Goal: Task Accomplishment & Management: Complete application form

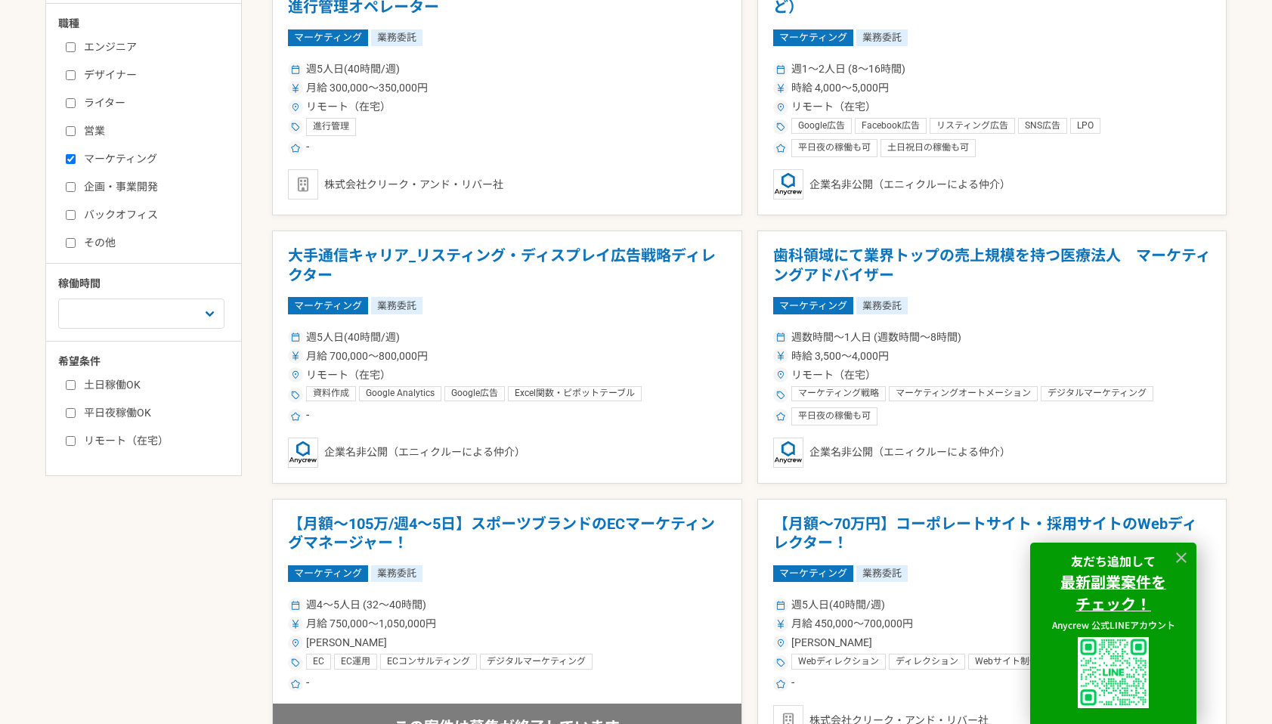
scroll to position [520, 0]
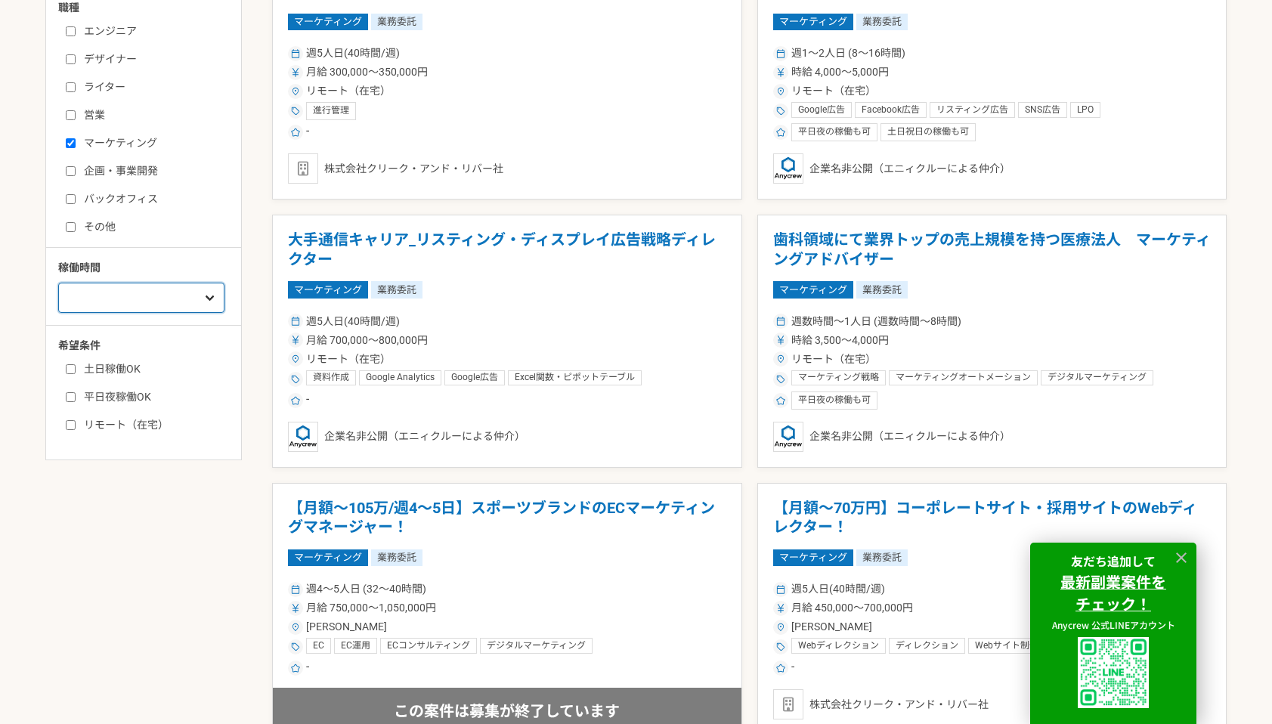
click at [197, 305] on select "週1人日（8時間）以下 週2人日（16時間）以下 週3人日（24時間）以下 週4人日（32時間）以下 週5人日（40時間）以下" at bounding box center [141, 298] width 166 height 30
click at [103, 425] on label "リモート（在宅）" at bounding box center [153, 425] width 174 height 16
click at [76, 425] on input "リモート（在宅）" at bounding box center [71, 425] width 10 height 10
checkbox input "true"
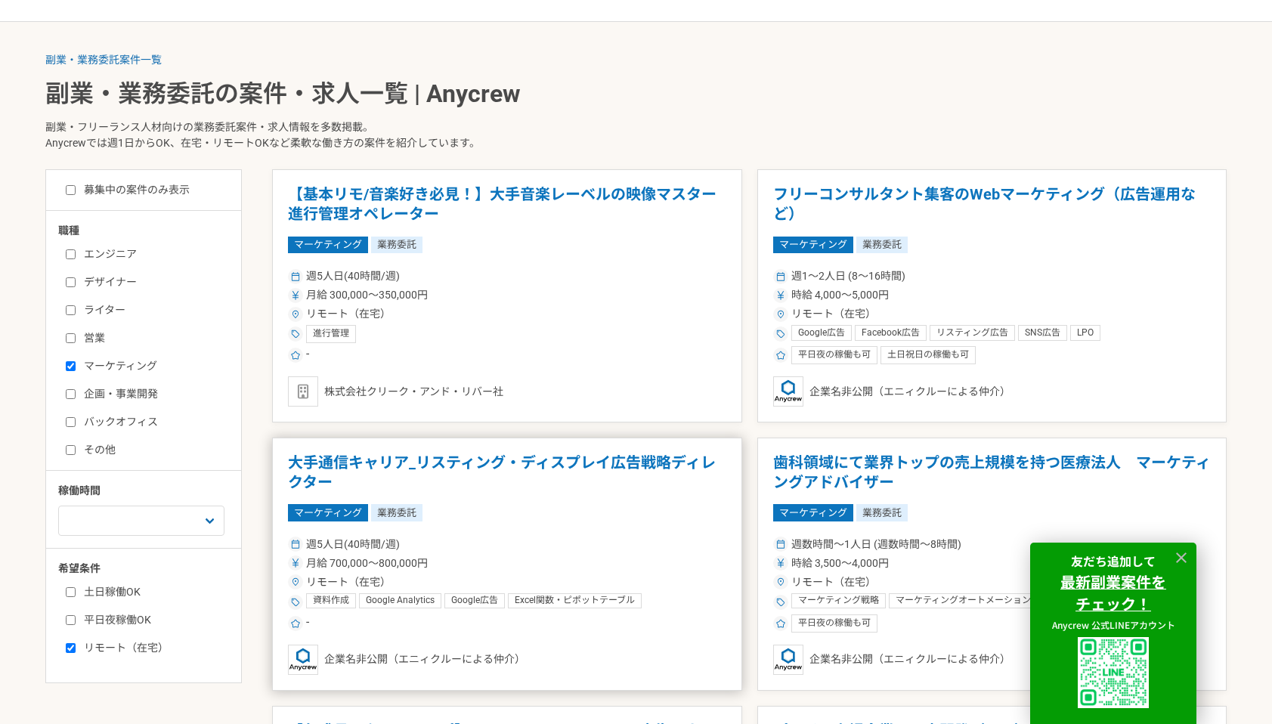
scroll to position [299, 0]
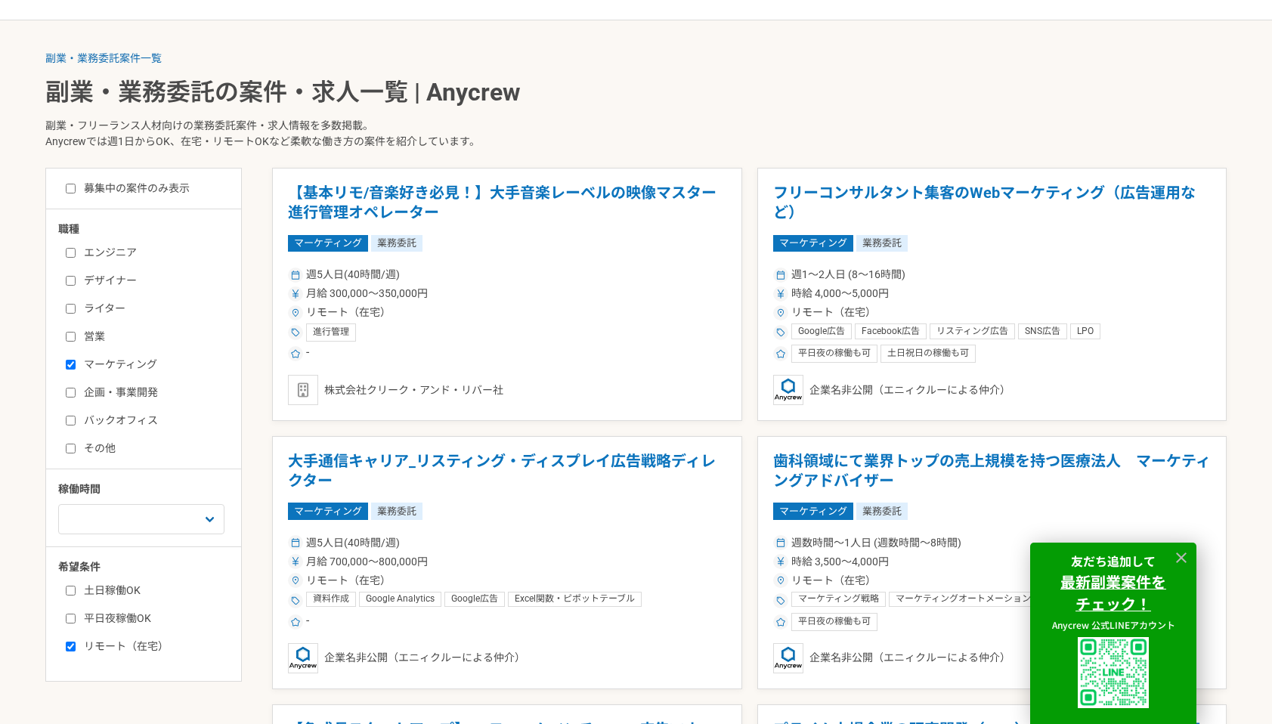
click at [185, 187] on label "募集中の案件のみ表示" at bounding box center [128, 189] width 124 height 16
click at [76, 187] on input "募集中の案件のみ表示" at bounding box center [71, 189] width 10 height 10
checkbox input "true"
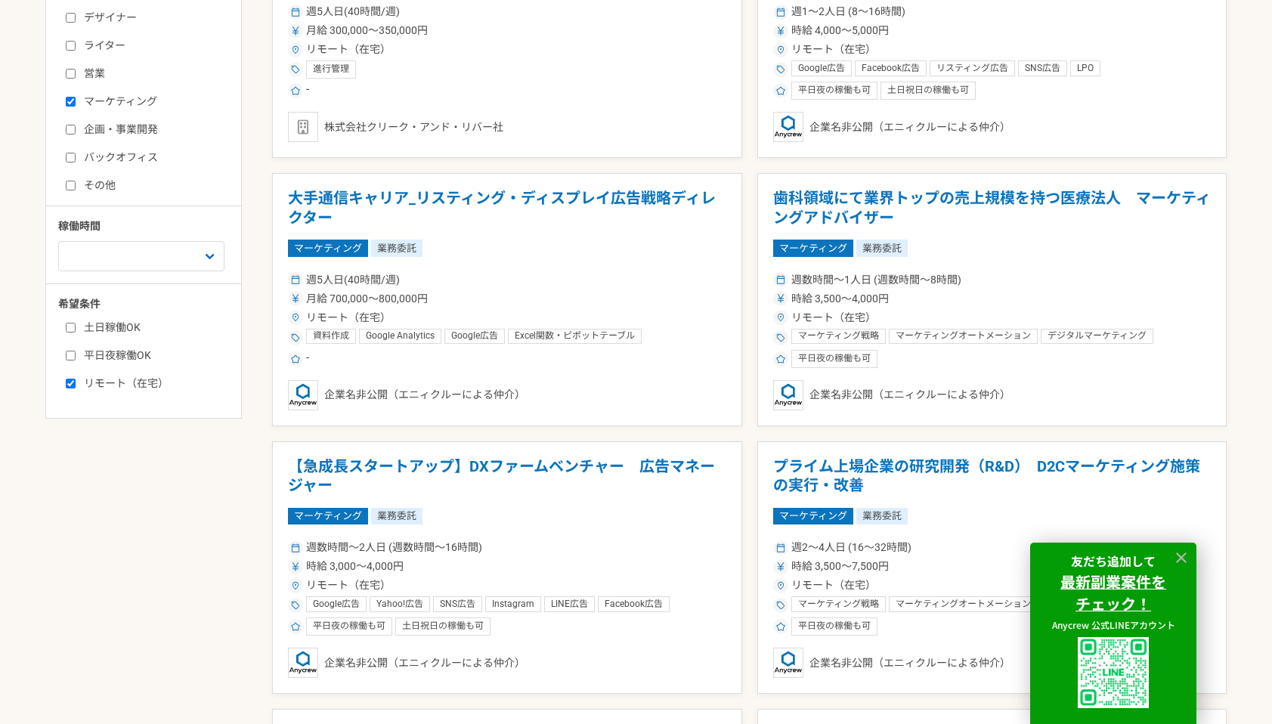
scroll to position [573, 0]
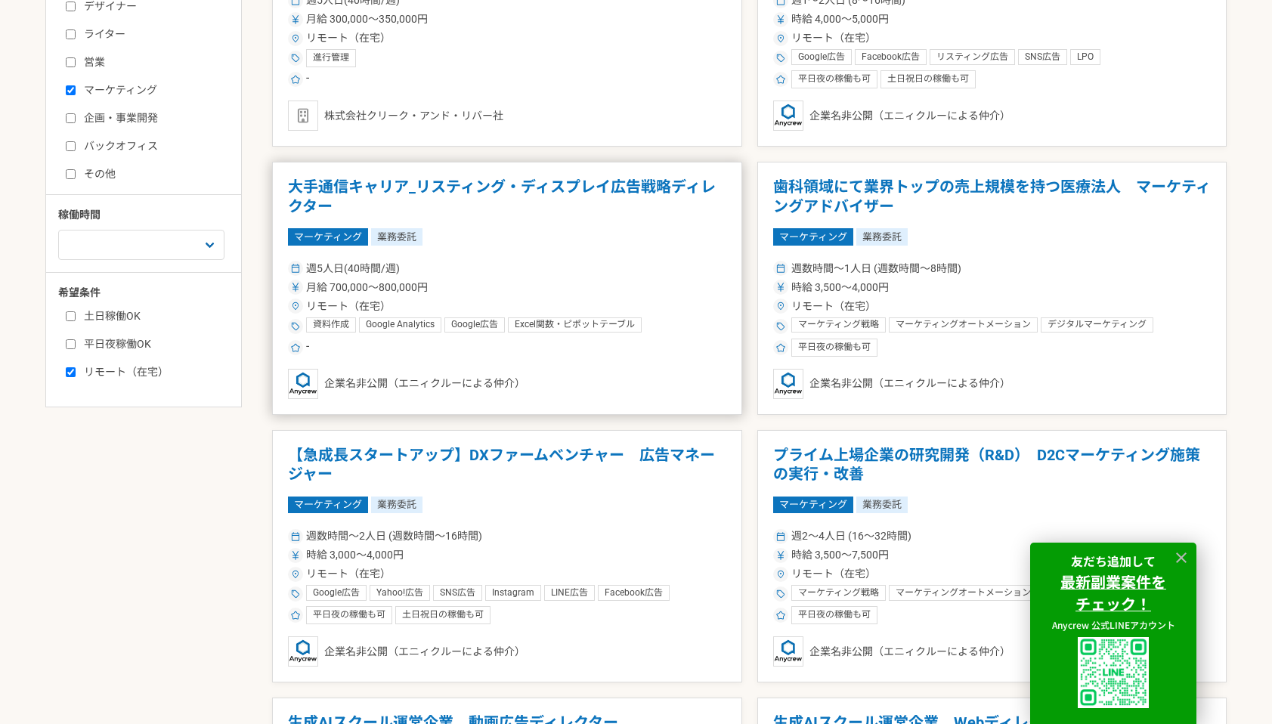
click at [656, 196] on h1 "大手通信キャリア_リスティング・ディスプレイ広告戦略ディレクター" at bounding box center [507, 197] width 438 height 39
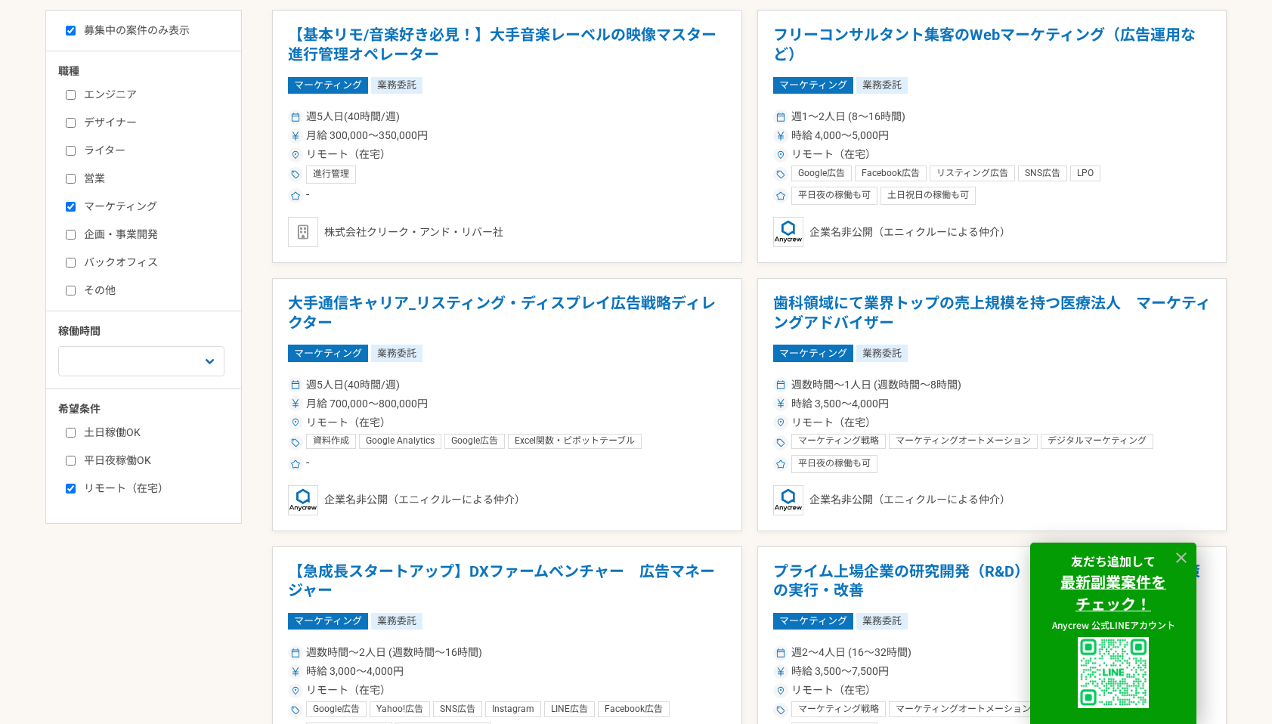
scroll to position [445, 0]
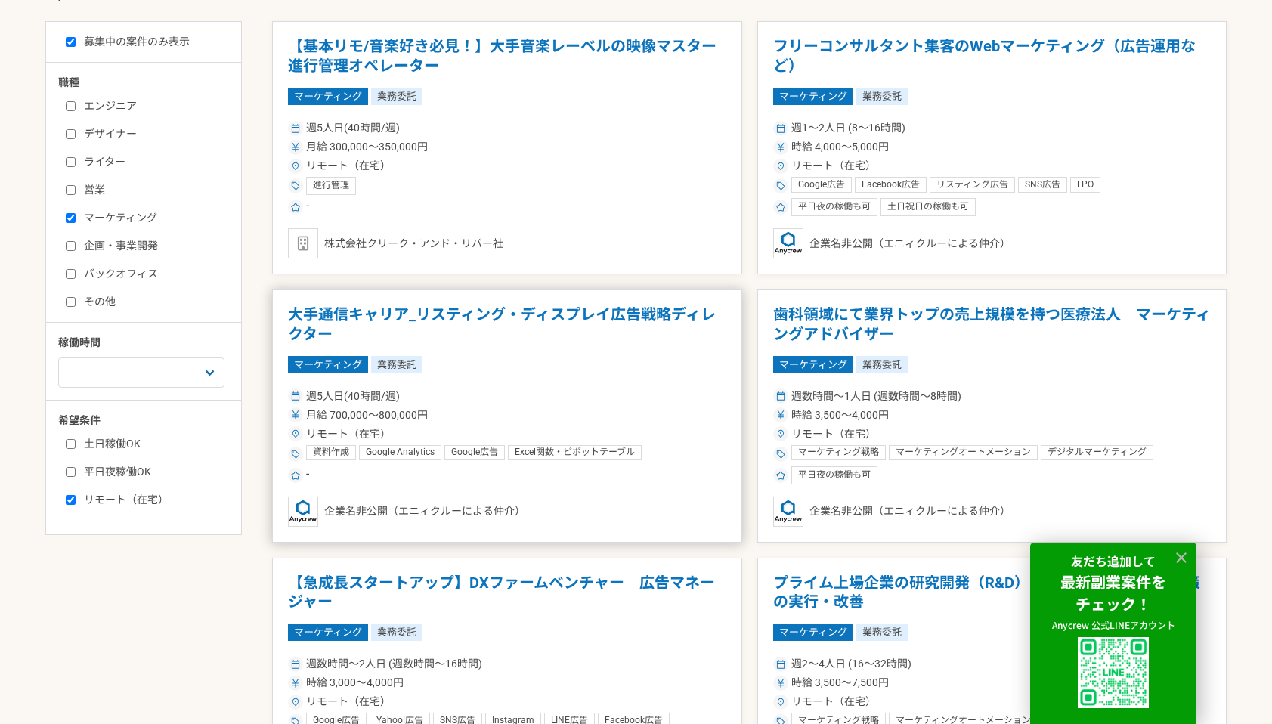
click at [460, 317] on h1 "大手通信キャリア_リスティング・ディスプレイ広告戦略ディレクター" at bounding box center [507, 324] width 438 height 39
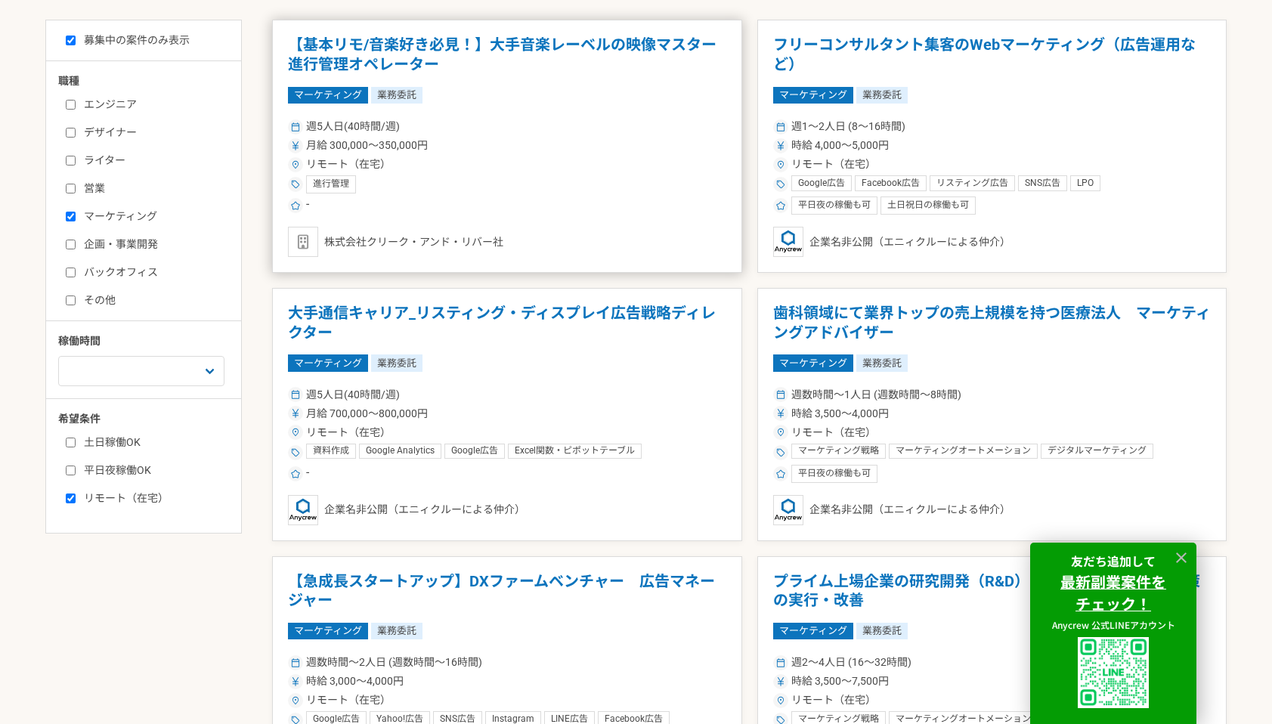
scroll to position [453, 0]
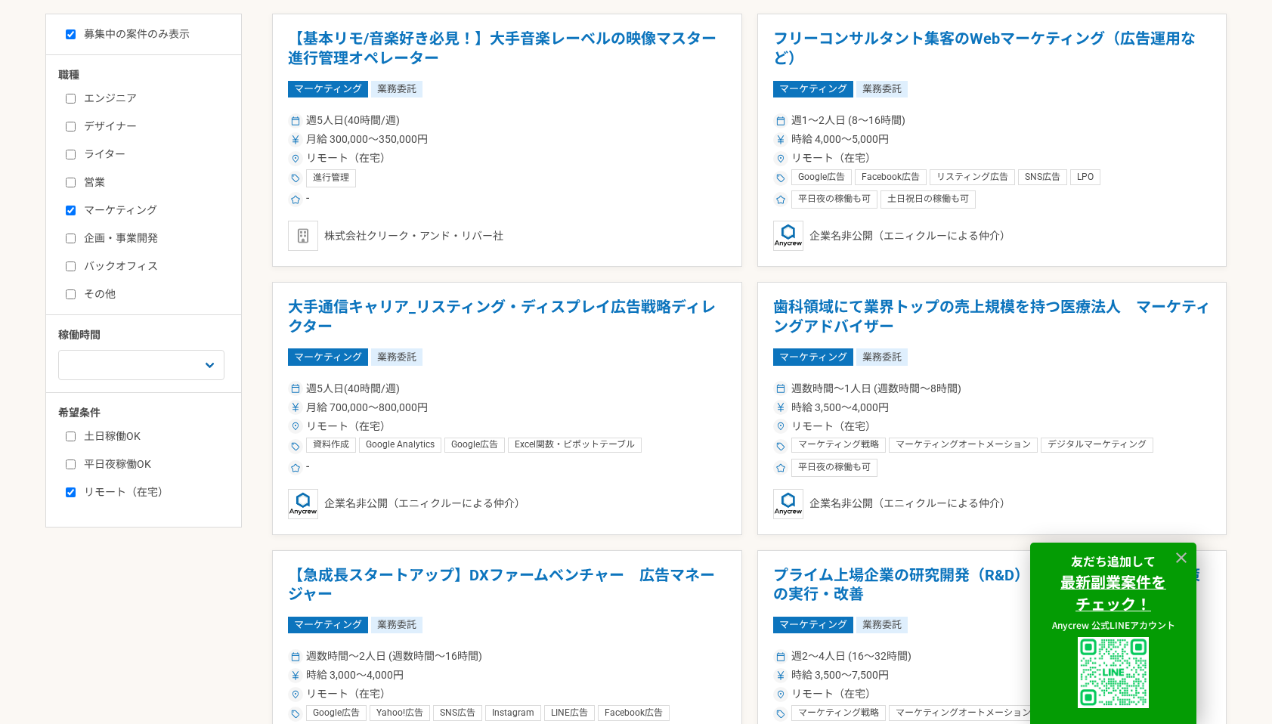
click at [268, 335] on div "募集中の案件のみ表示 職種 エンジニア デザイナー ライター 営業 マーケティング 企画・事業開発 バックオフィス その他 稼働時間 週1人日（8時間）以下 …" at bounding box center [635, 721] width 1181 height 1415
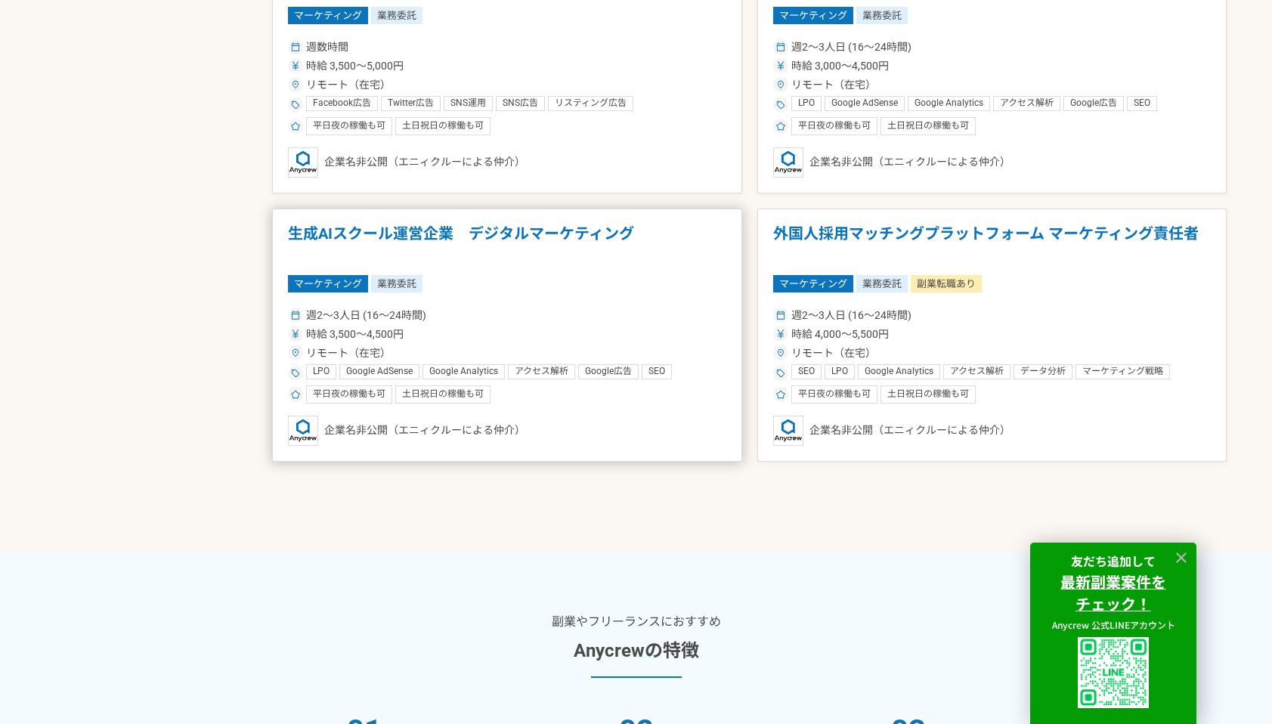
scroll to position [1316, 0]
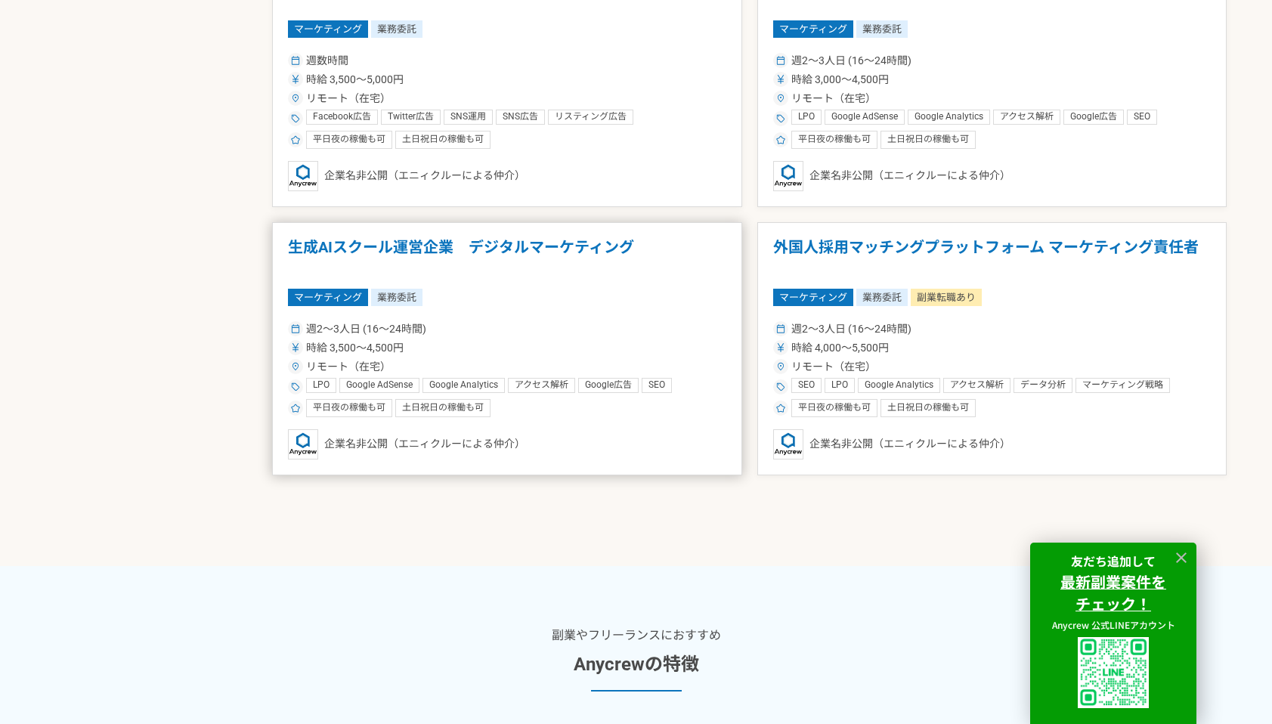
click at [568, 291] on div "マーケティング 業務委託" at bounding box center [507, 297] width 438 height 17
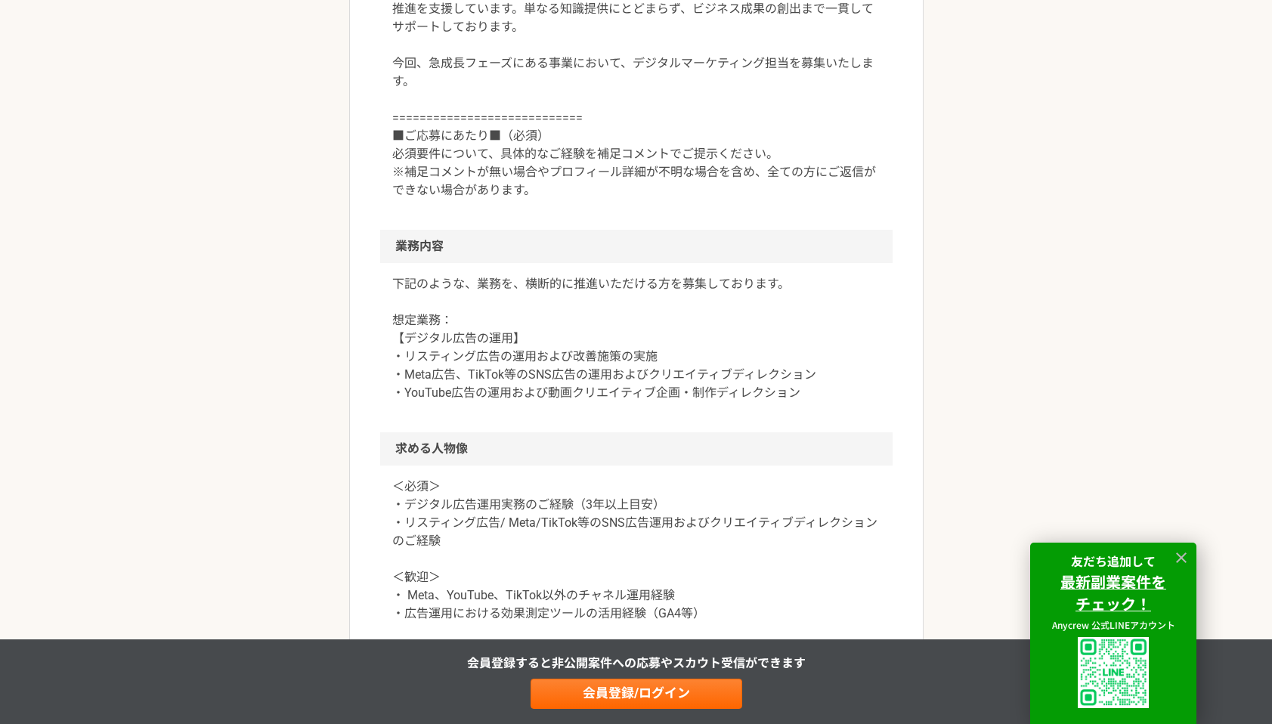
scroll to position [624, 0]
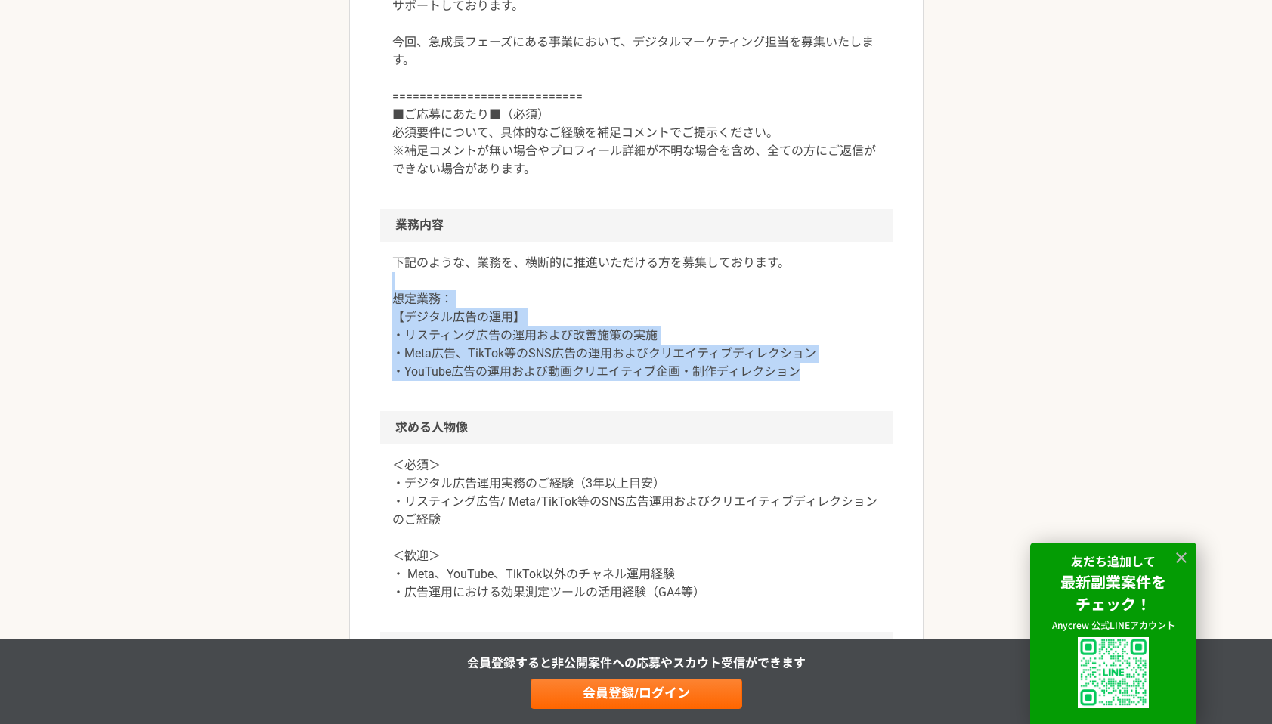
drag, startPoint x: 576, startPoint y: 286, endPoint x: 848, endPoint y: 376, distance: 286.5
click at [848, 376] on p "下記のような、業務を、横断的に推進いただける方を募集しております。 想定業務： 【デジタル広告の運用】 ・リスティング広告の運用および改善施策の実施 ・Met…" at bounding box center [636, 317] width 488 height 127
drag, startPoint x: 848, startPoint y: 376, endPoint x: 370, endPoint y: 245, distance: 496.1
click at [370, 245] on article "マーケティング 生成AIスクール運営企業　デジタルマーケティング 業務委託 平日夜の稼働も可 土日祝日の稼働も可 企業名非公開（エニィクルーによる仲介） 募集…" at bounding box center [636, 398] width 574 height 1831
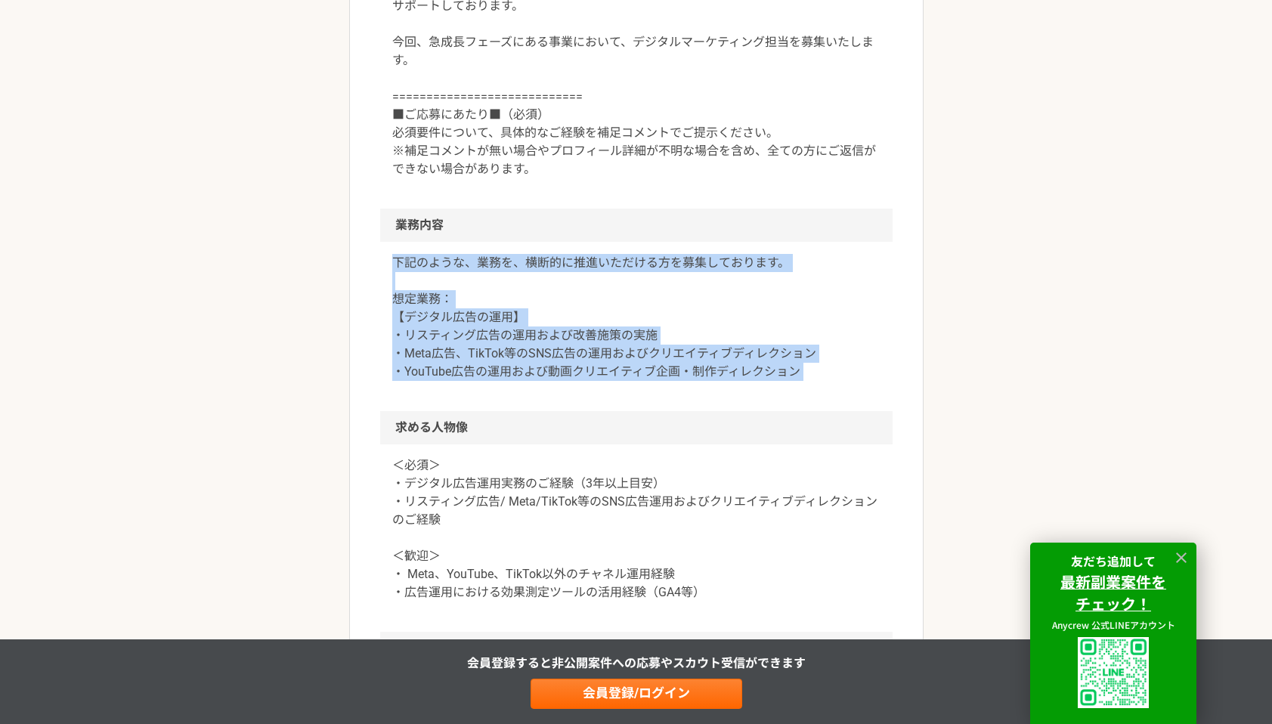
click at [370, 245] on article "マーケティング 生成AIスクール運営企業　デジタルマーケティング 業務委託 平日夜の稼働も可 土日祝日の稼働も可 企業名非公開（エニィクルーによる仲介） 募集…" at bounding box center [636, 398] width 574 height 1831
drag, startPoint x: 370, startPoint y: 245, endPoint x: 831, endPoint y: 383, distance: 481.3
click at [831, 383] on article "マーケティング 生成AIスクール運営企業　デジタルマーケティング 業務委託 平日夜の稼働も可 土日祝日の稼働も可 企業名非公開（エニィクルーによる仲介） 募集…" at bounding box center [636, 398] width 574 height 1831
click at [831, 383] on div "下記のような、業務を、横断的に推進いただける方を募集しております。 想定業務： 【デジタル広告の運用】 ・リスティング広告の運用および改善施策の実施 ・Met…" at bounding box center [636, 326] width 512 height 169
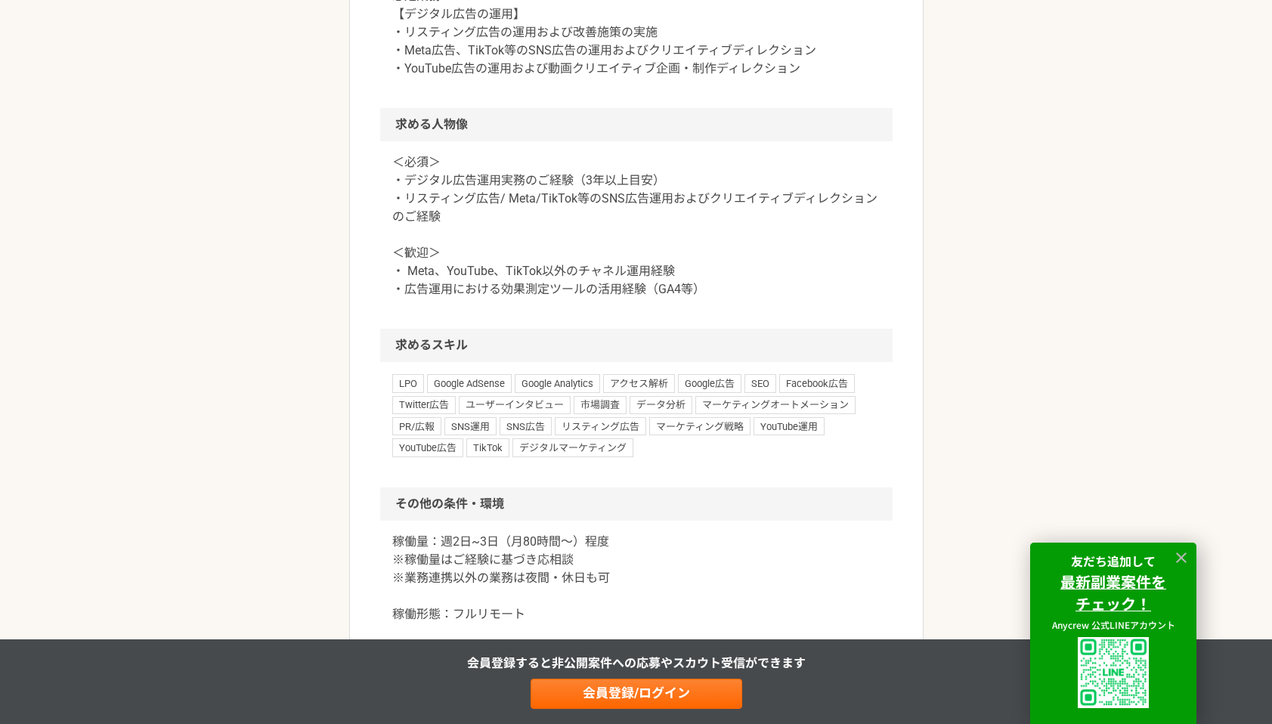
scroll to position [939, 0]
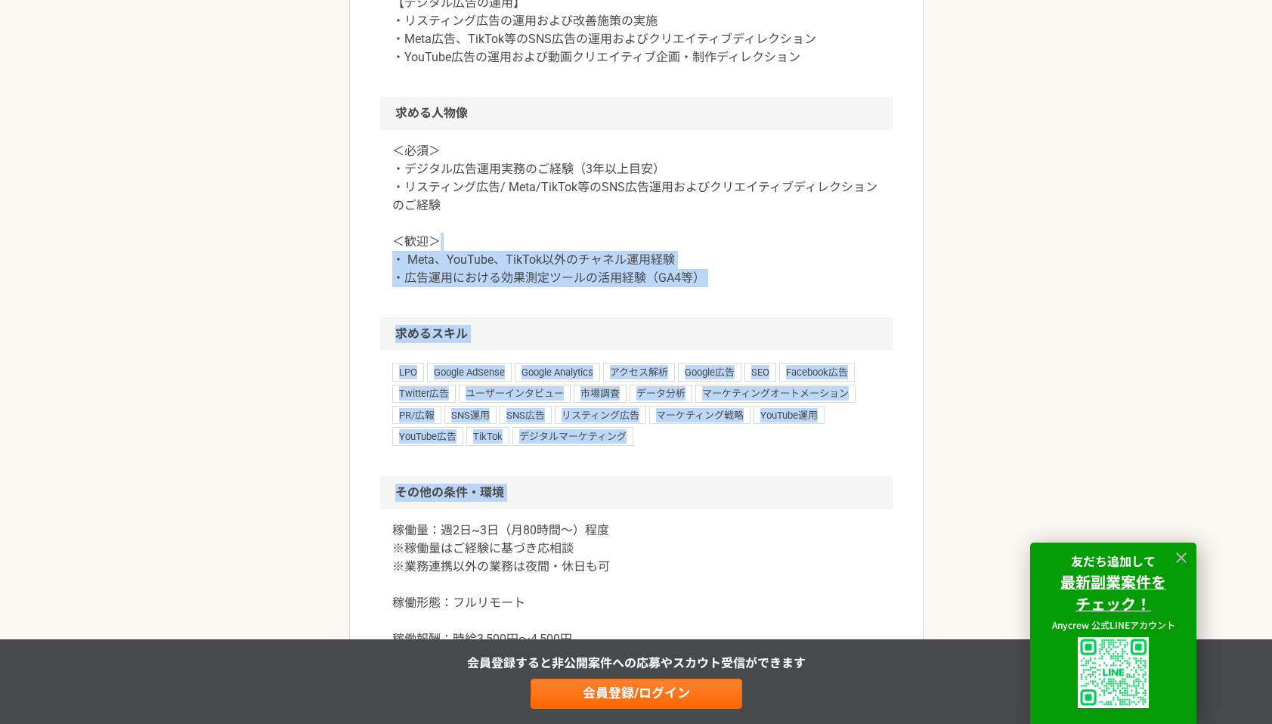
drag, startPoint x: 769, startPoint y: 237, endPoint x: 838, endPoint y: 521, distance: 292.4
click at [838, 521] on article "マーケティング 生成AIスクール運営企業　デジタルマーケティング 業務委託 平日夜の稼働も可 土日祝日の稼働も可 企業名非公開（エニィクルーによる仲介） 募集…" at bounding box center [636, 84] width 574 height 1831
click at [838, 521] on p "稼働量：週2日~3日（月80時間〜）程度 ※稼働量はご経験に基づき応相談 ※業務連携以外の業務は夜間・休日も可 稼働形態：フルリモート 稼働報酬：時給3,50…" at bounding box center [636, 611] width 488 height 181
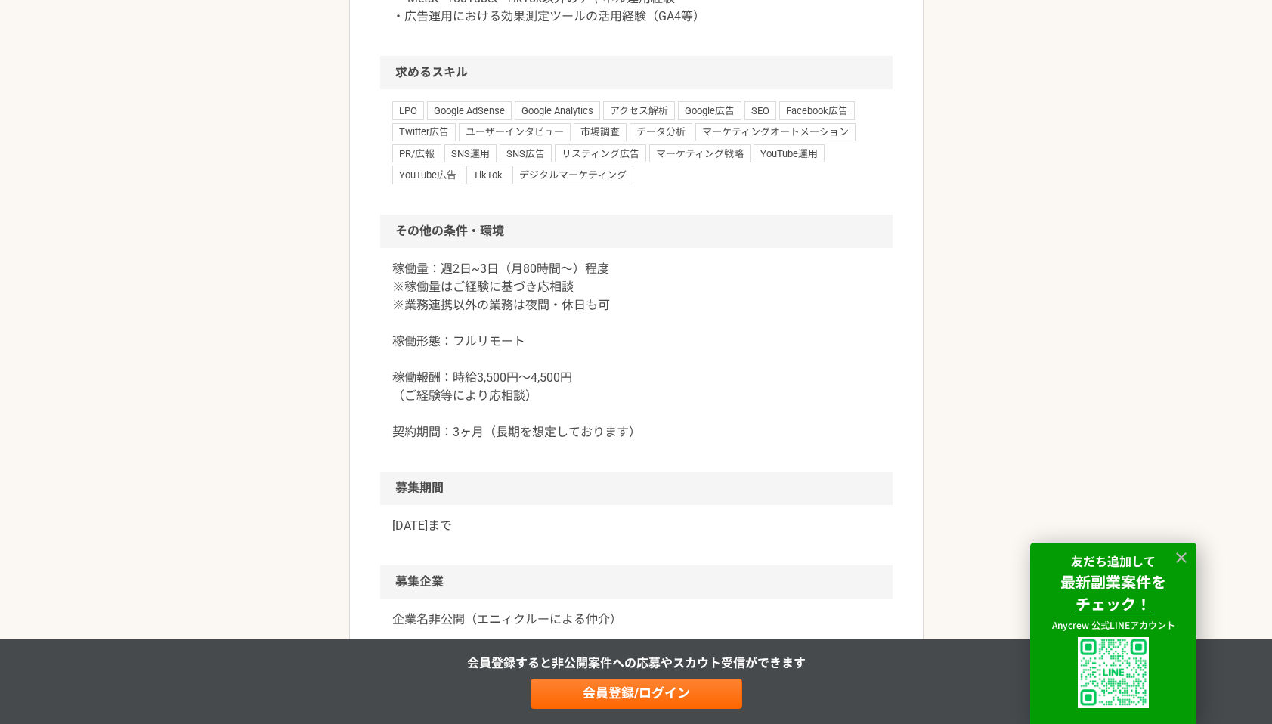
scroll to position [1204, 0]
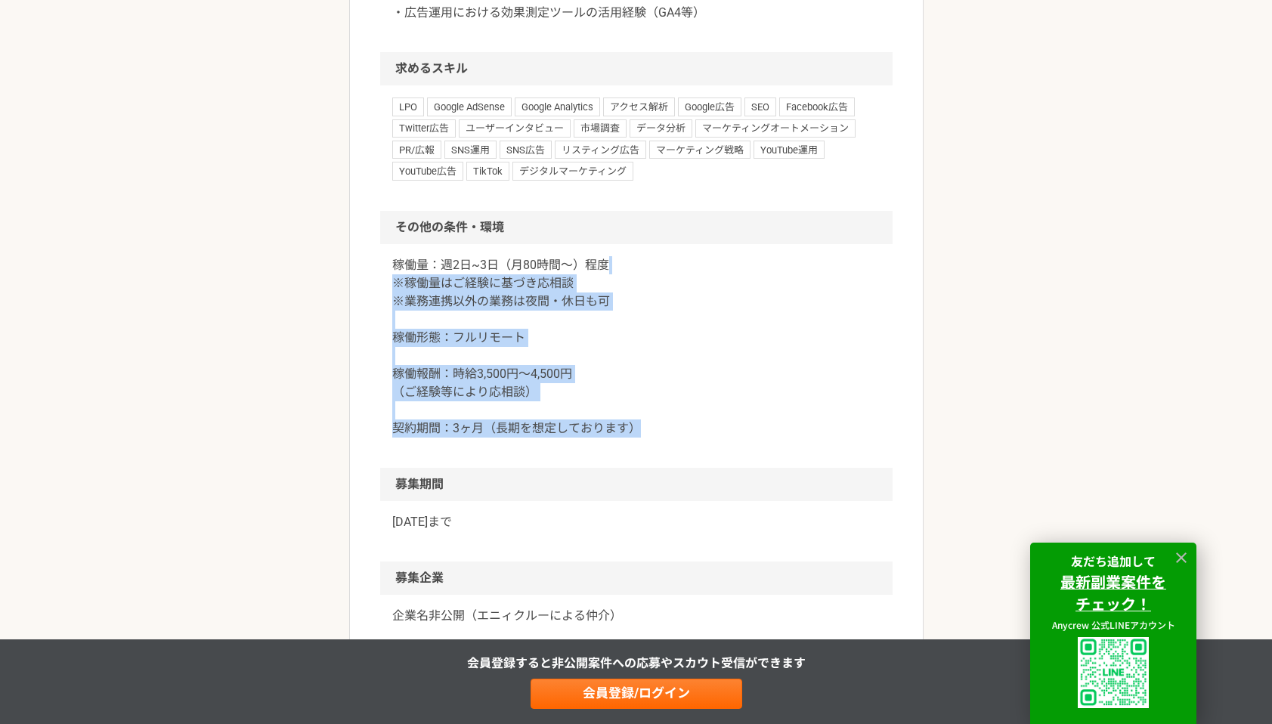
drag, startPoint x: 735, startPoint y: 263, endPoint x: 757, endPoint y: 445, distance: 183.4
click at [757, 445] on div "稼働量：週2日~3日（月80時間〜）程度 ※稼働量はご経験に基づき応相談 ※業務連携以外の業務は夜間・休日も可 稼働形態：フルリモート 稼働報酬：時給3,50…" at bounding box center [636, 356] width 512 height 224
drag, startPoint x: 757, startPoint y: 445, endPoint x: 345, endPoint y: 279, distance: 444.9
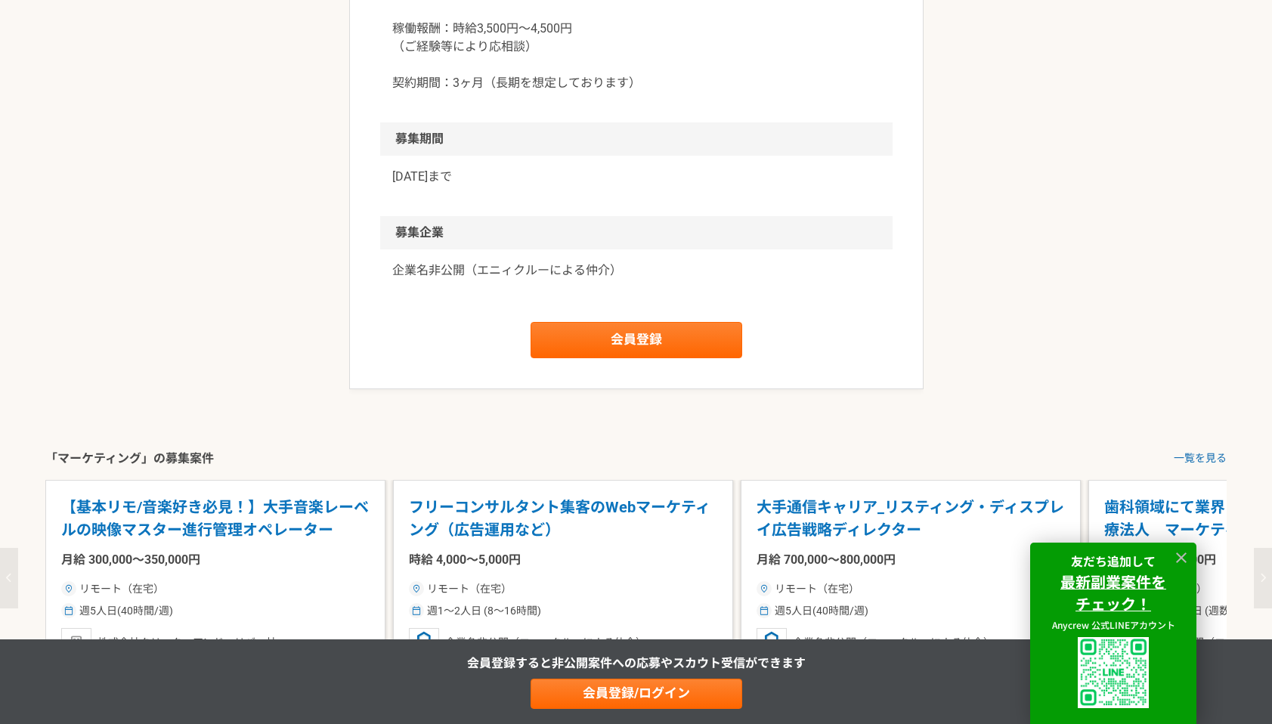
scroll to position [1556, 0]
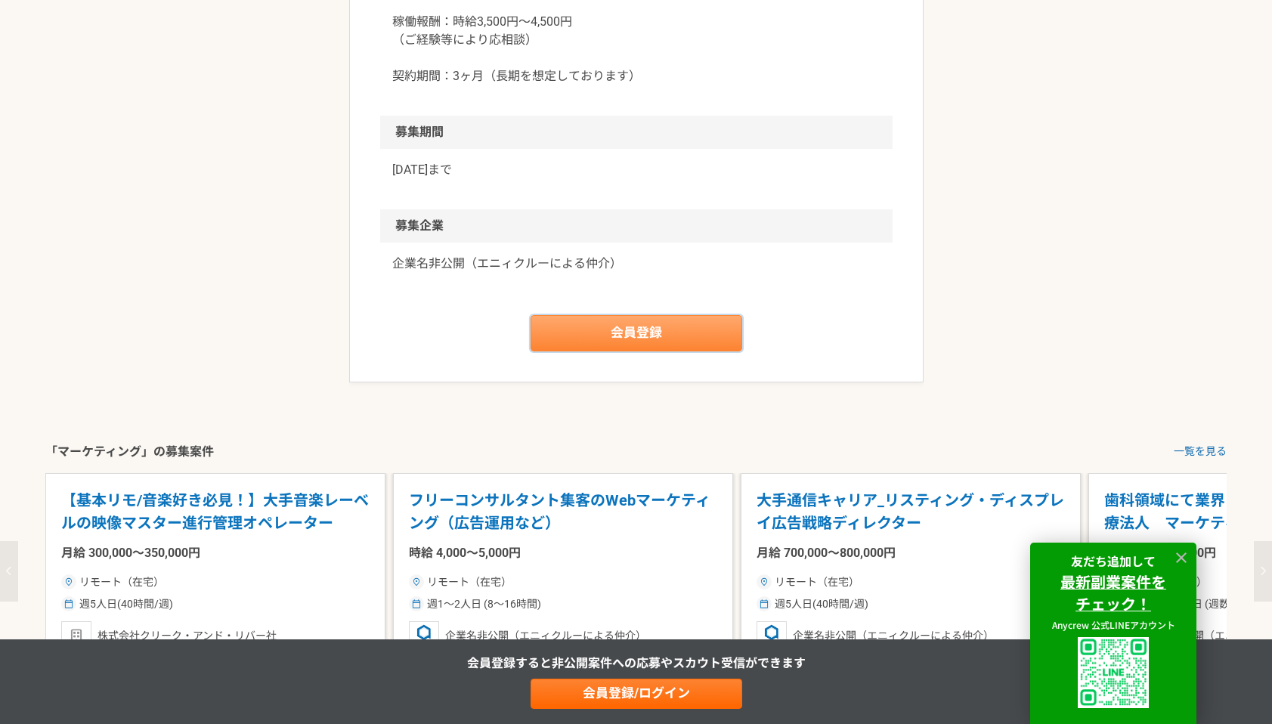
click at [593, 338] on link "会員登録" at bounding box center [637, 333] width 212 height 36
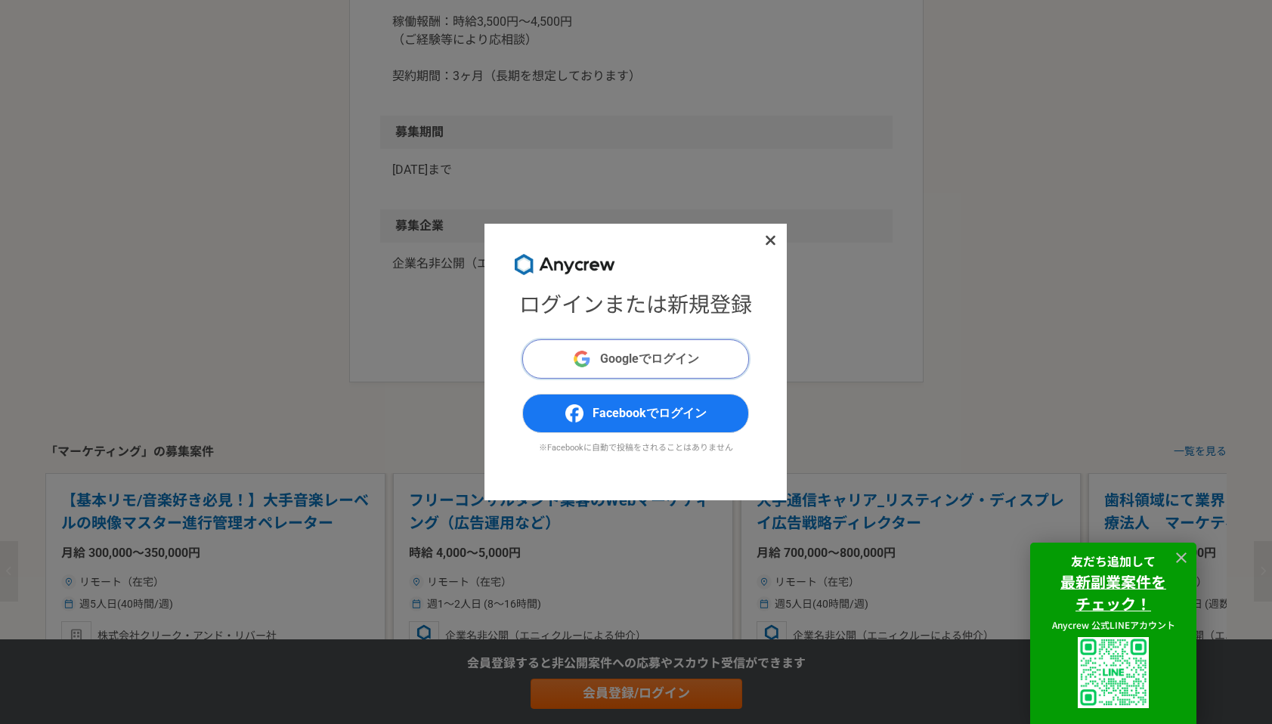
click at [630, 373] on button "Googleでログイン" at bounding box center [635, 358] width 227 height 39
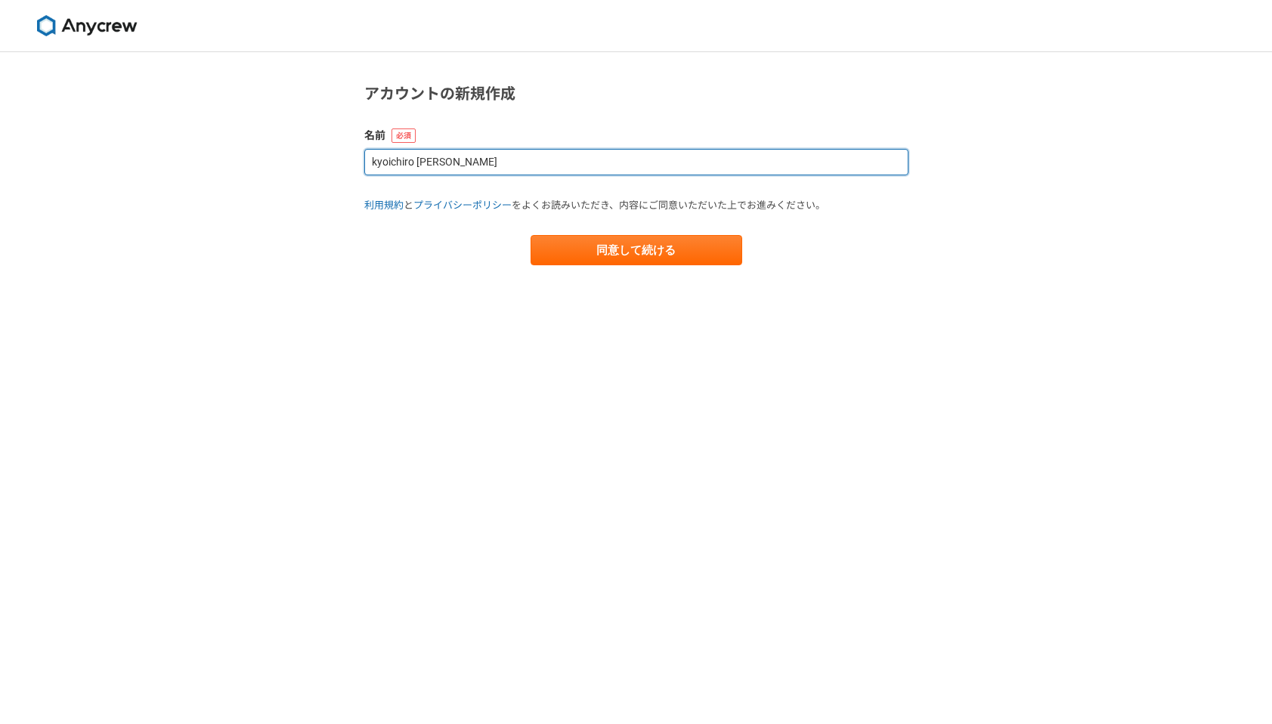
click at [512, 159] on input "kyoichiro [PERSON_NAME]" at bounding box center [636, 162] width 544 height 26
type input "[PERSON_NAME] / [PERSON_NAME]"
click at [531, 235] on button "同意して続ける" at bounding box center [637, 250] width 212 height 30
click at [586, 166] on input "[PERSON_NAME] / [PERSON_NAME]" at bounding box center [636, 162] width 544 height 26
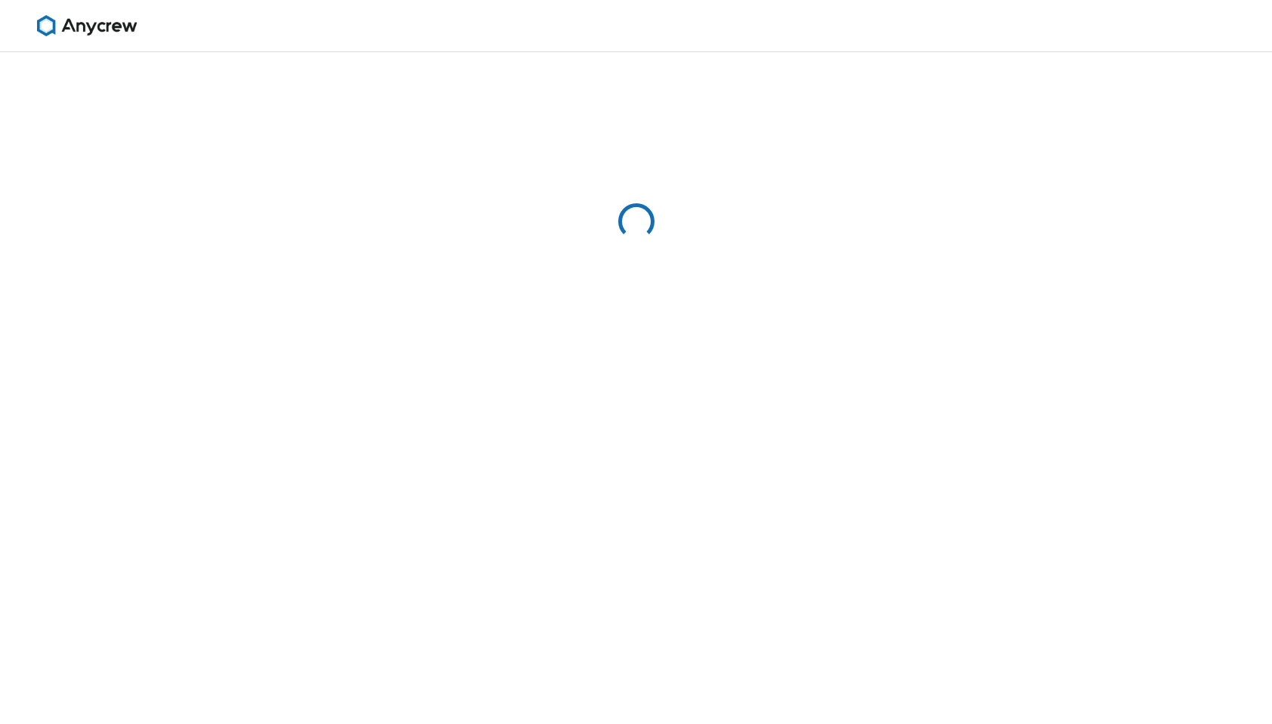
select select "13"
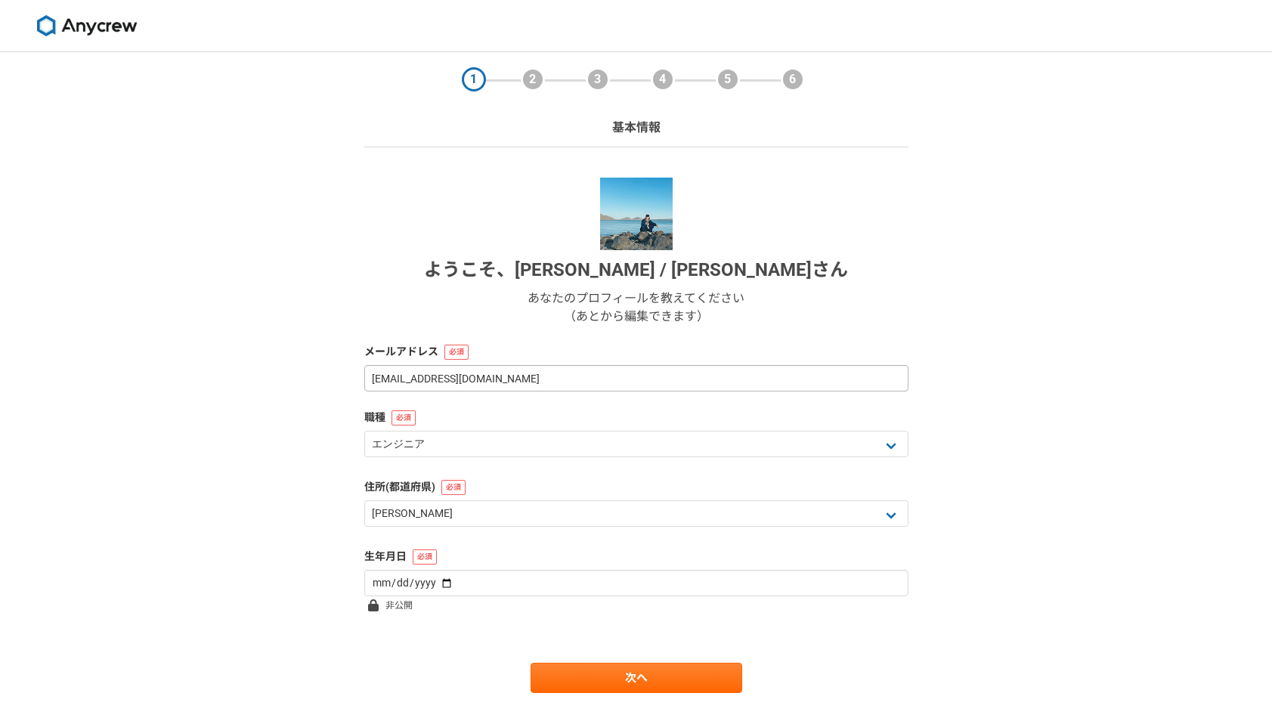
scroll to position [29, 0]
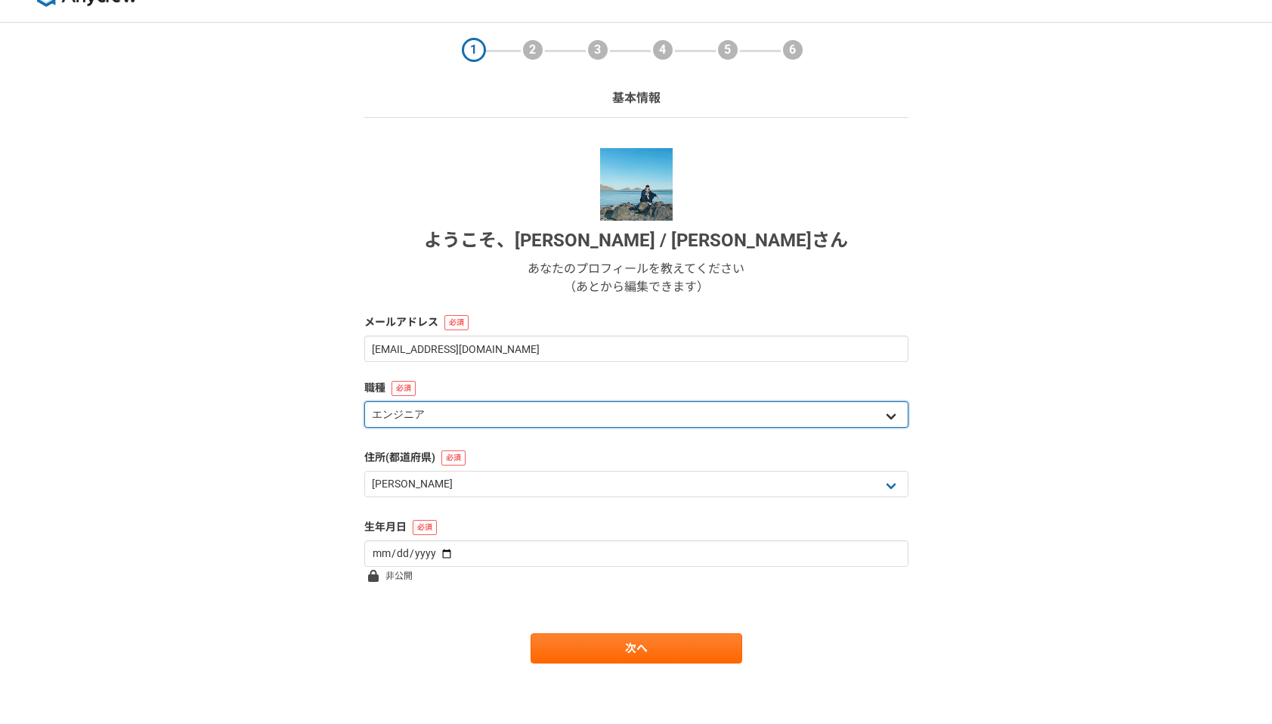
click at [532, 425] on select "エンジニア デザイナー ライター 営業 マーケティング 企画・事業開発 バックオフィス その他" at bounding box center [636, 414] width 544 height 26
select select "5"
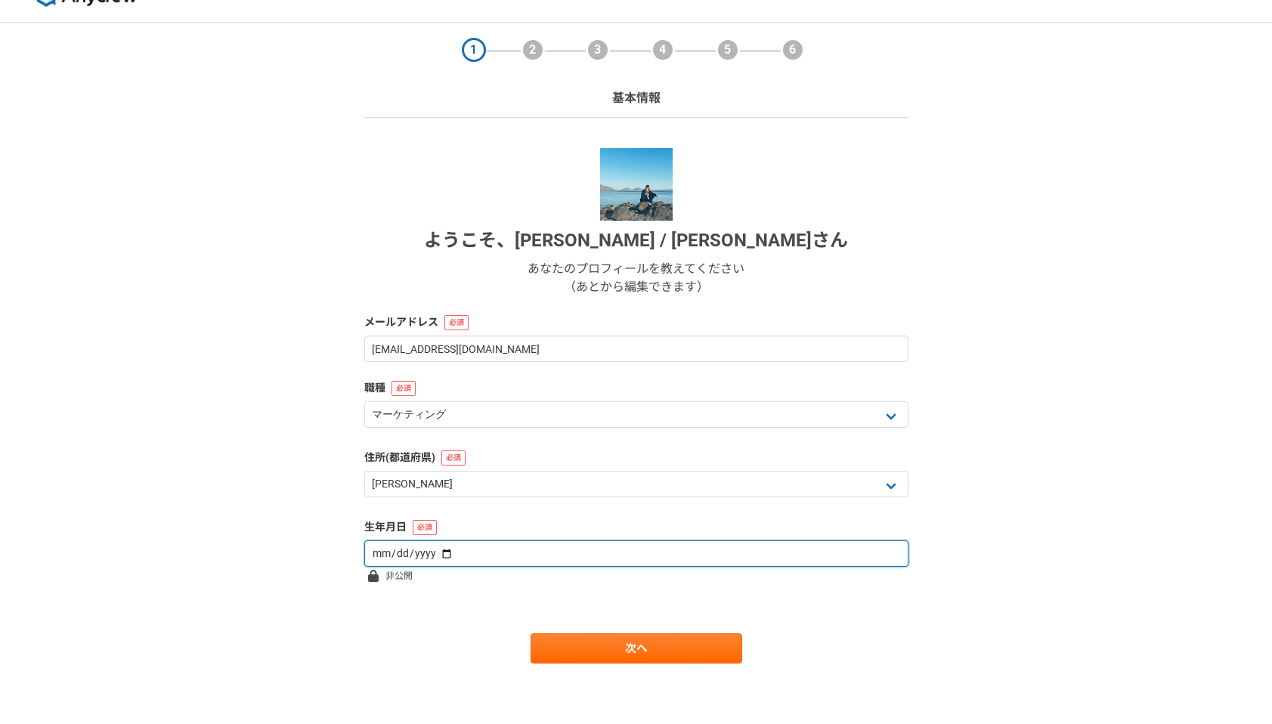
click at [503, 560] on input "date" at bounding box center [636, 553] width 544 height 26
type input "[DATE]"
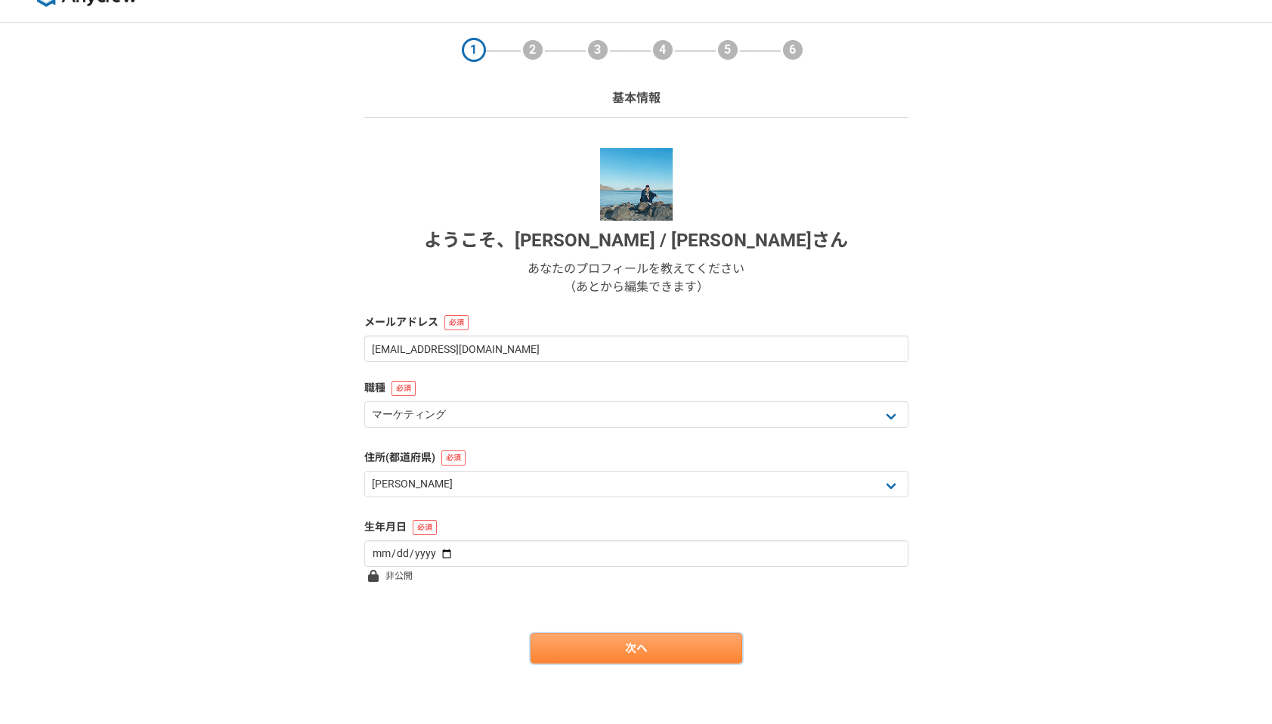
click at [598, 641] on link "次へ" at bounding box center [637, 648] width 212 height 30
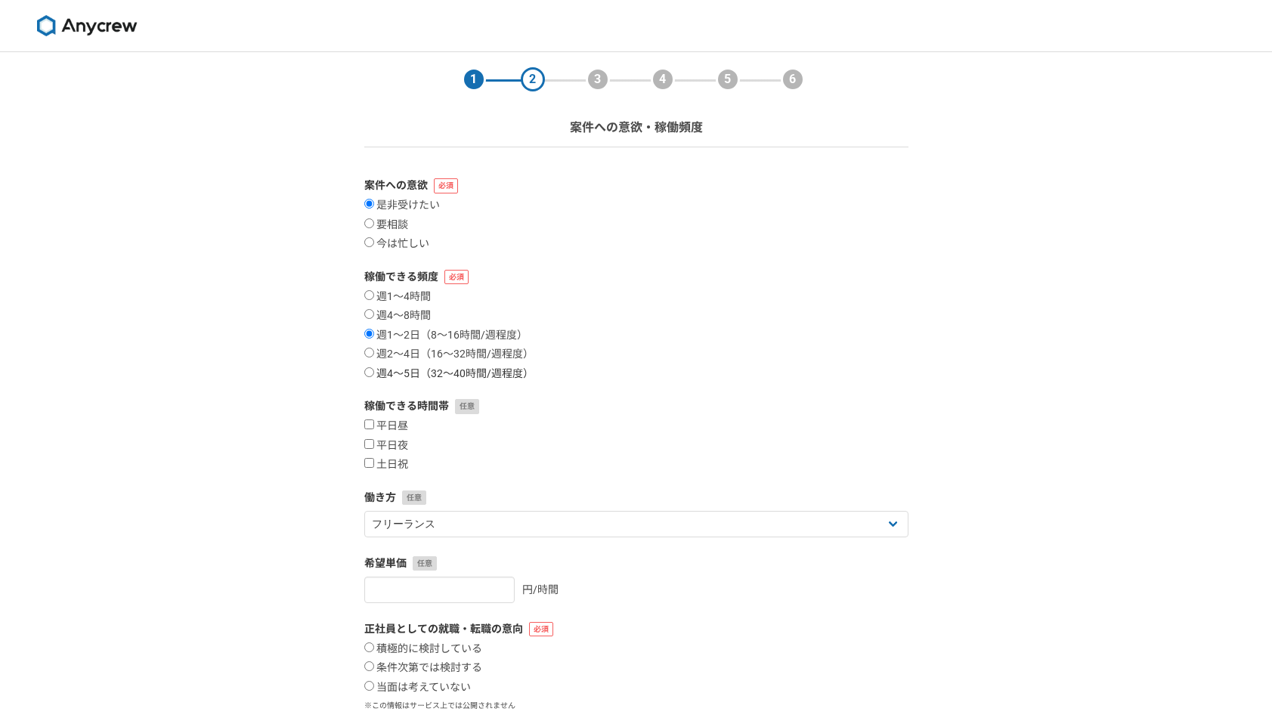
click at [398, 373] on label "週4〜5日（32〜40時間/週程度）" at bounding box center [448, 374] width 169 height 14
click at [374, 373] on input "週4〜5日（32〜40時間/週程度）" at bounding box center [369, 372] width 10 height 10
radio input "true"
click at [404, 354] on label "週2〜4日（16〜32時間/週程度）" at bounding box center [448, 355] width 169 height 14
click at [374, 354] on input "週2〜4日（16〜32時間/週程度）" at bounding box center [369, 353] width 10 height 10
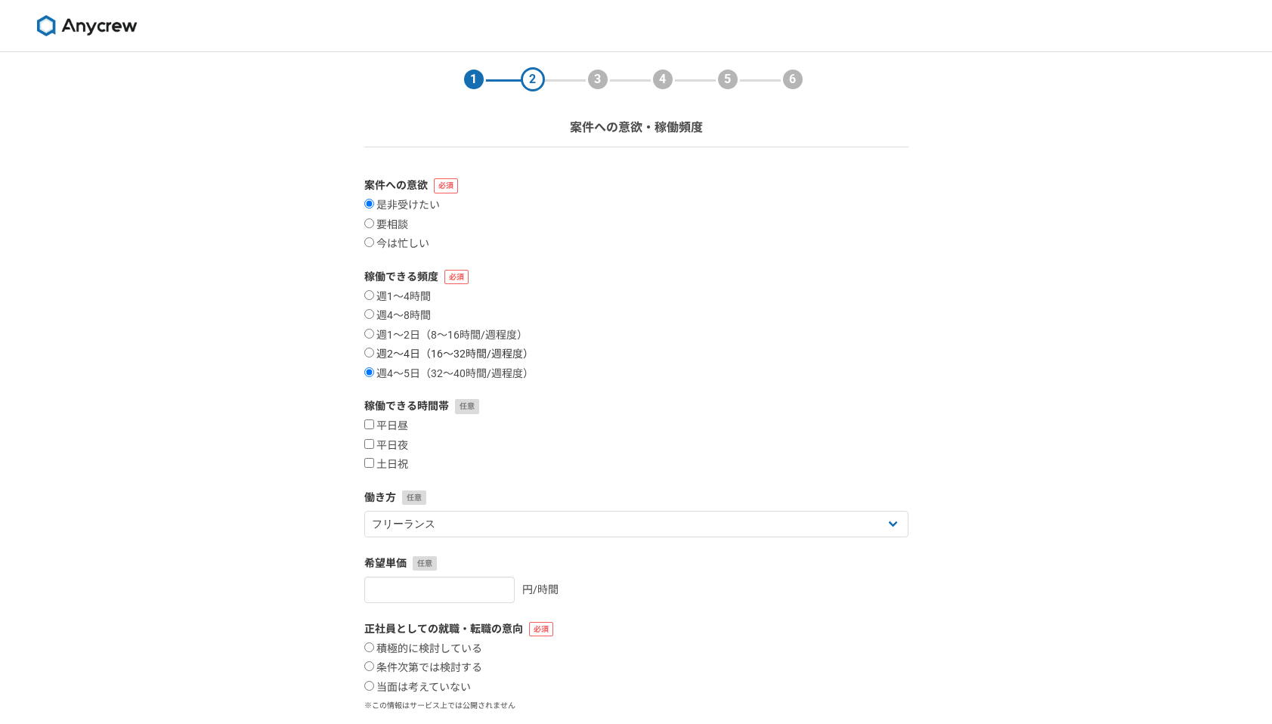
radio input "true"
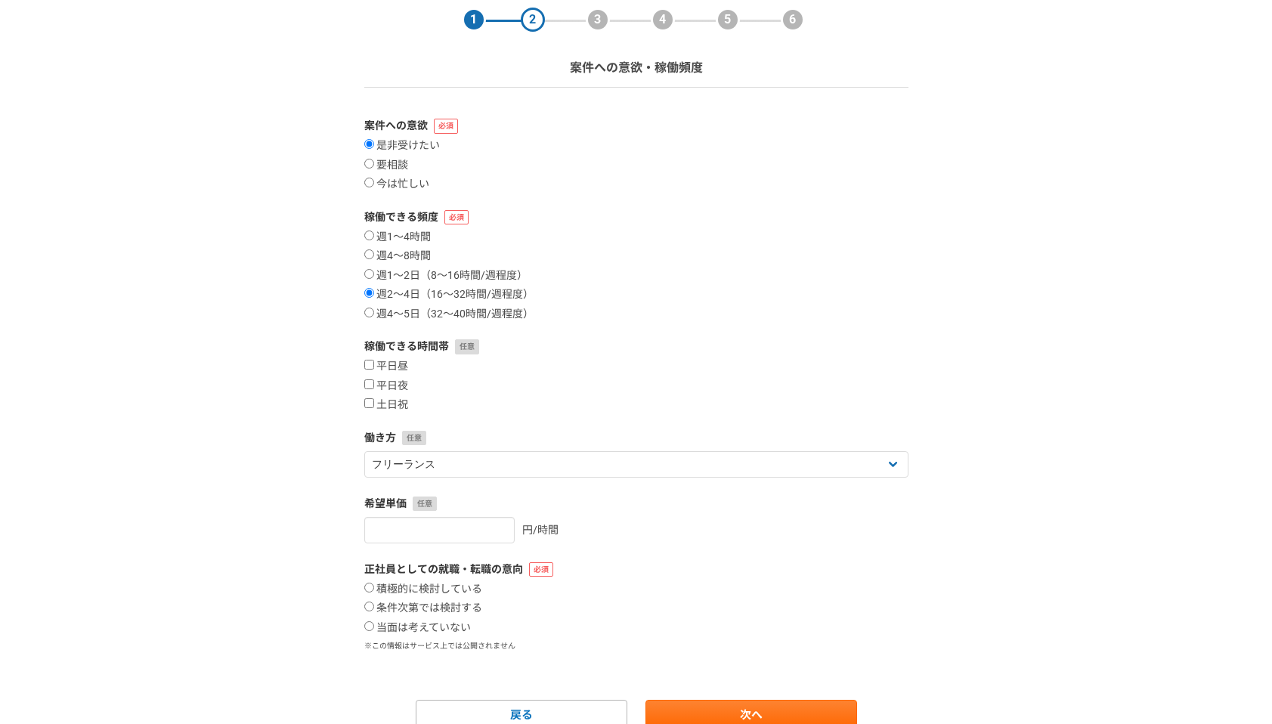
scroll to position [76, 0]
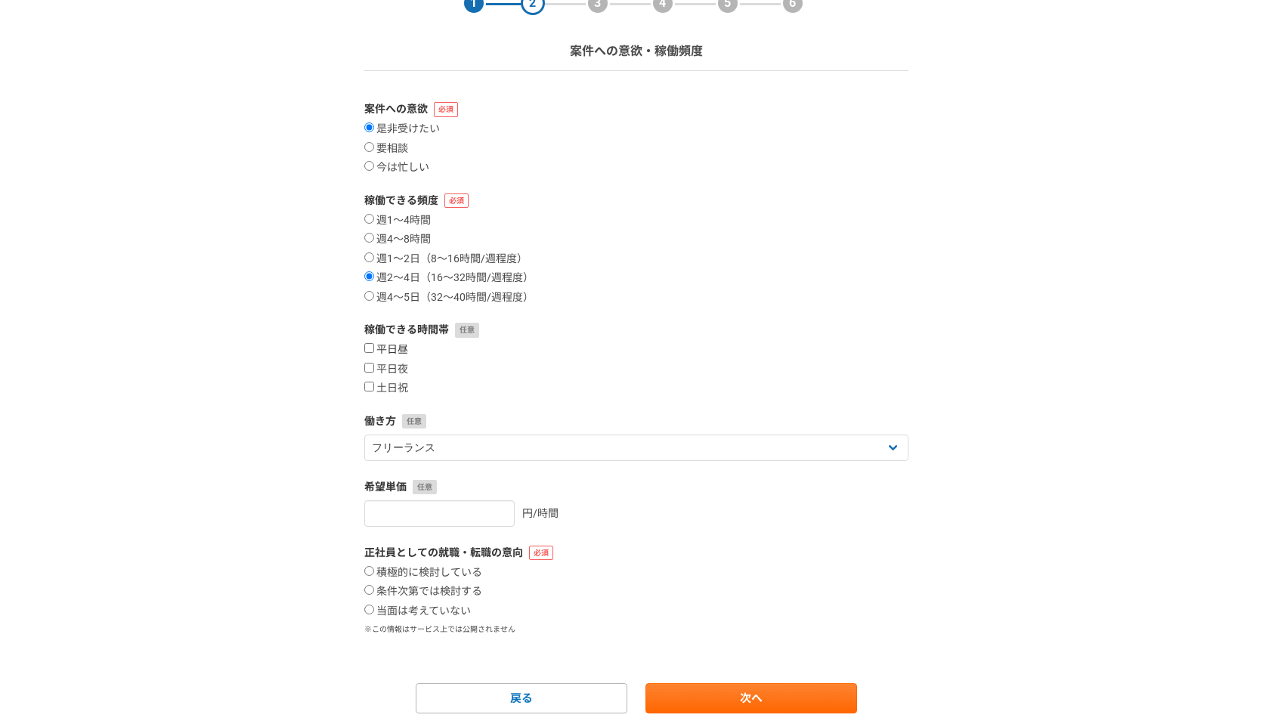
click at [385, 348] on label "平日昼" at bounding box center [386, 350] width 44 height 14
click at [374, 348] on input "平日昼" at bounding box center [369, 348] width 10 height 10
checkbox input "true"
click at [385, 364] on label "平日夜" at bounding box center [386, 370] width 44 height 14
click at [374, 364] on input "平日夜" at bounding box center [369, 368] width 10 height 10
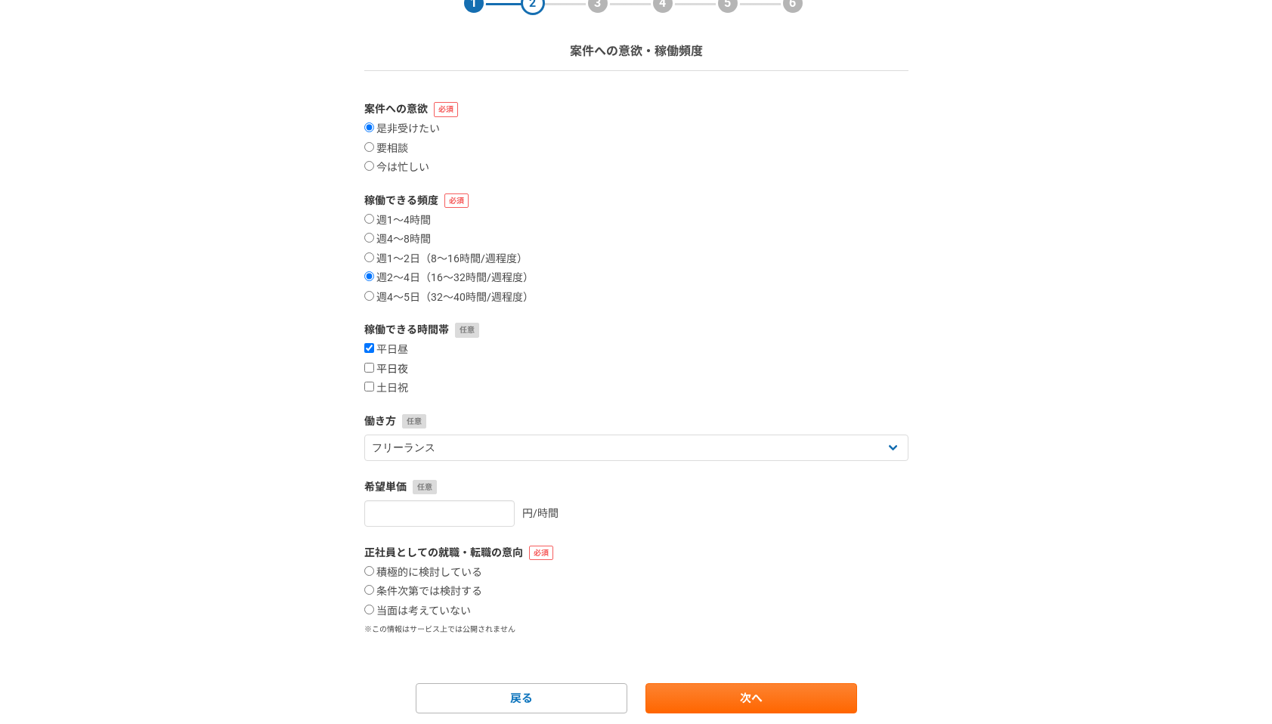
checkbox input "true"
click at [385, 384] on label "土日祝" at bounding box center [386, 389] width 44 height 14
click at [374, 384] on input "土日祝" at bounding box center [369, 387] width 10 height 10
checkbox input "true"
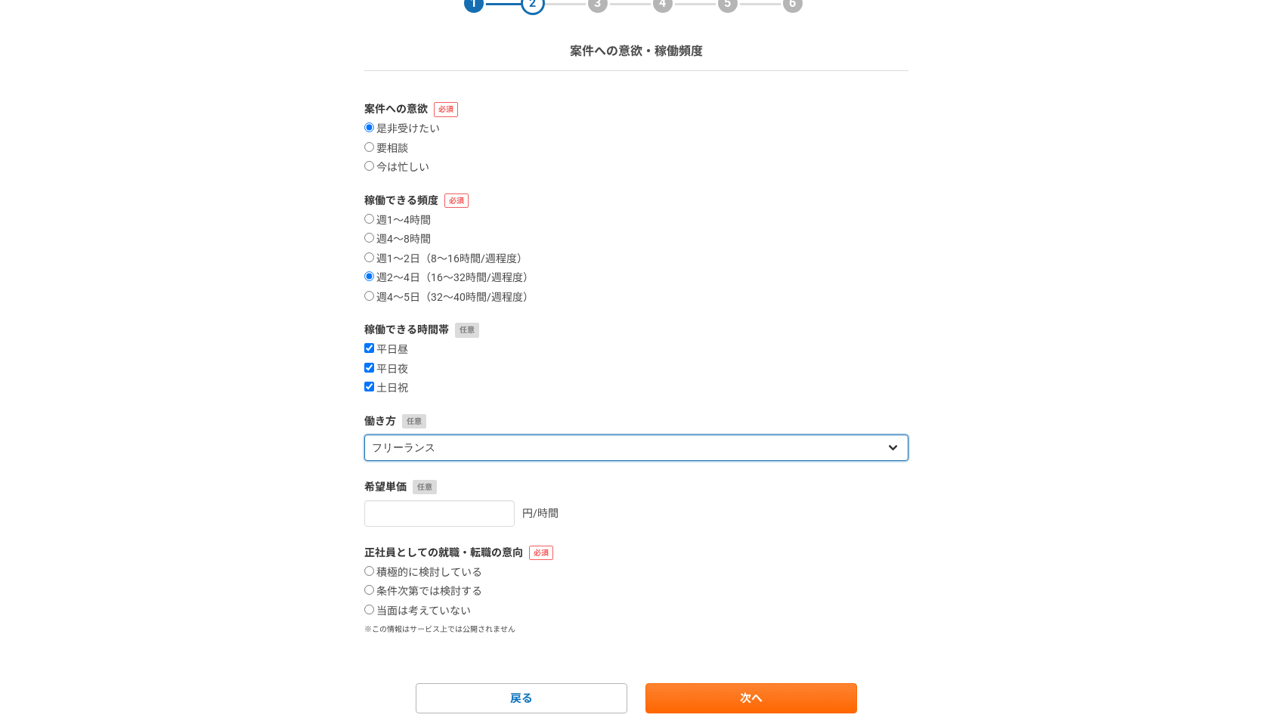
click at [424, 448] on select "フリーランス 副業 その他" at bounding box center [636, 448] width 544 height 26
select select "sidejob"
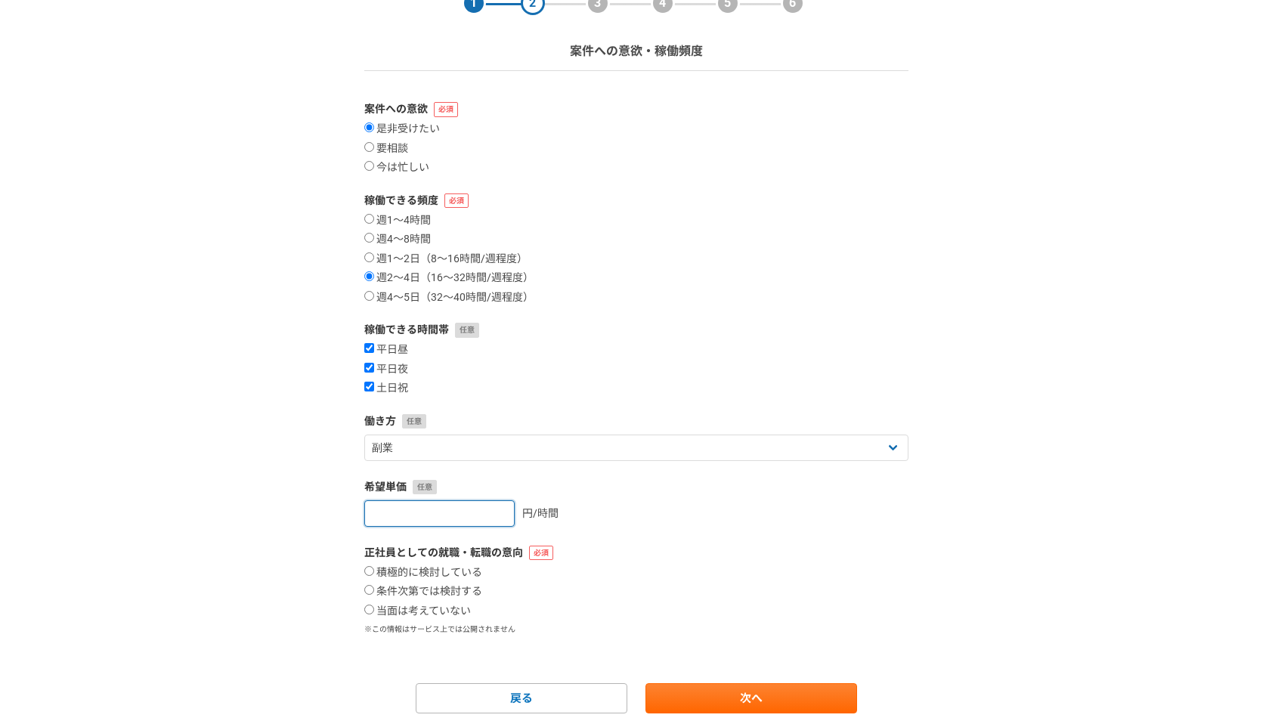
click at [472, 517] on input "number" at bounding box center [439, 513] width 150 height 26
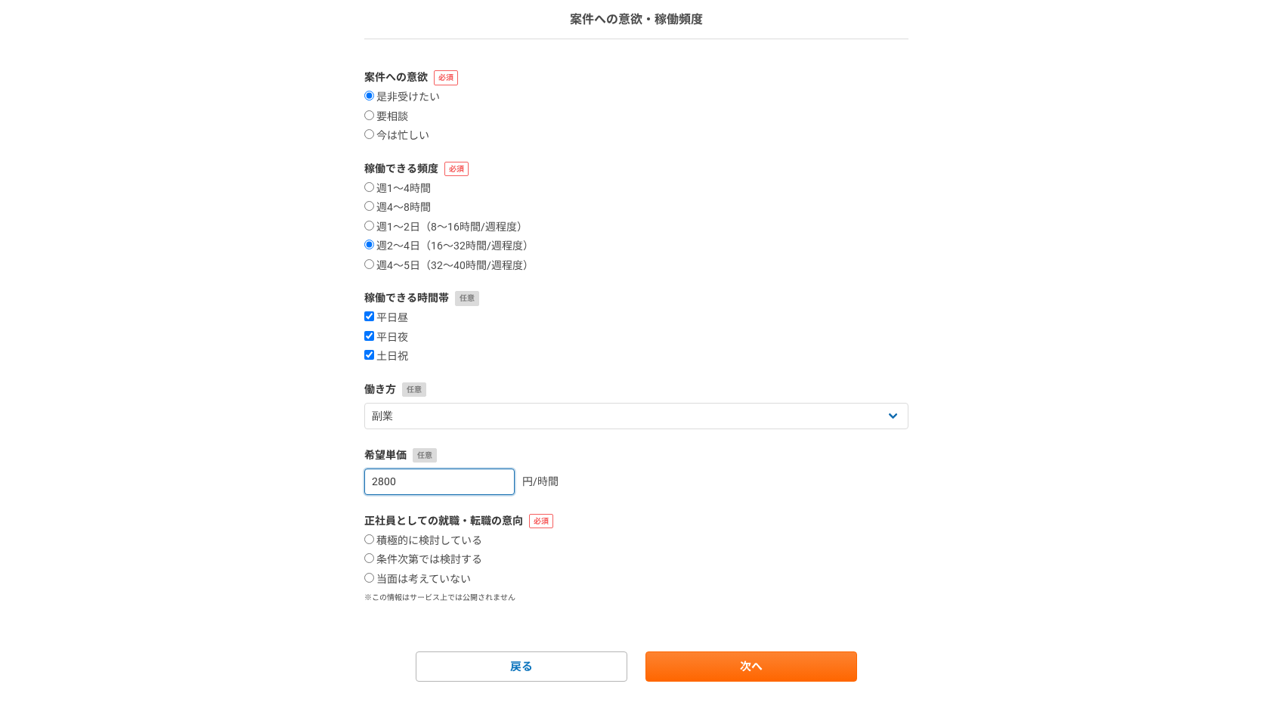
scroll to position [126, 0]
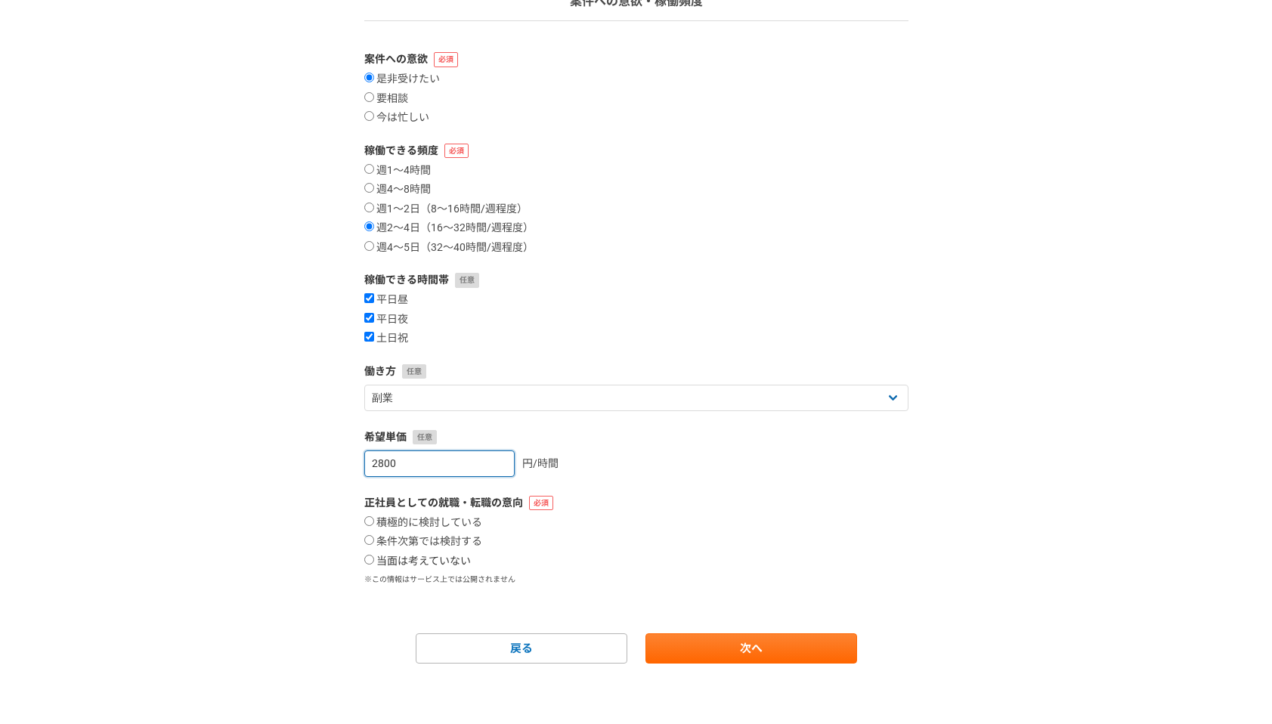
type input "2800"
click at [386, 559] on label "当面は考えていない" at bounding box center [417, 562] width 107 height 14
click at [374, 559] on input "当面は考えていない" at bounding box center [369, 560] width 10 height 10
radio input "true"
click at [708, 653] on link "次へ" at bounding box center [751, 648] width 212 height 30
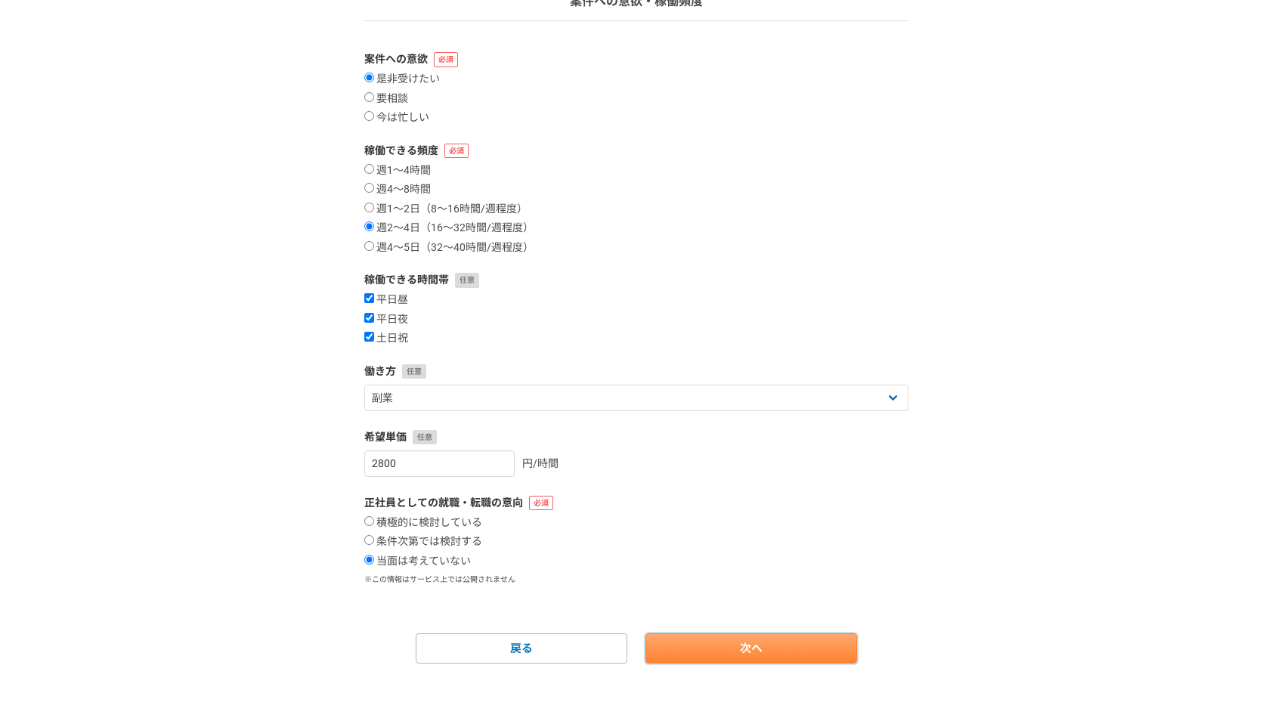
select select
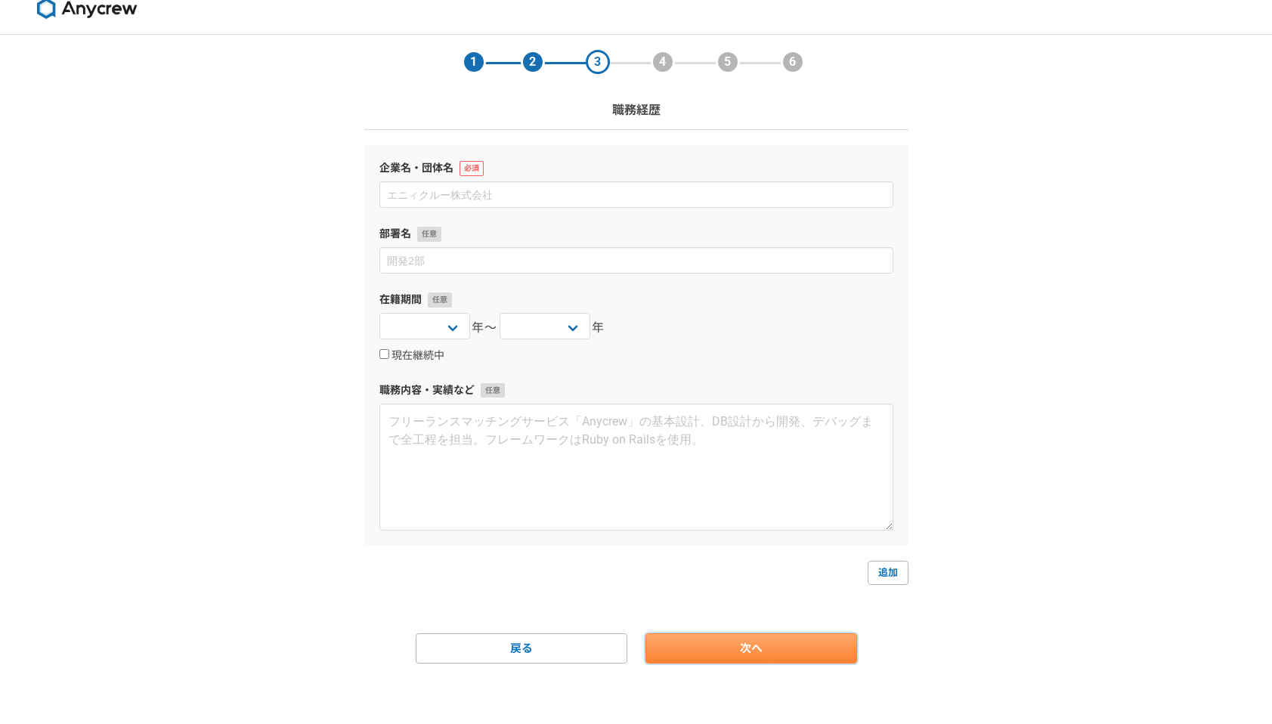
scroll to position [0, 0]
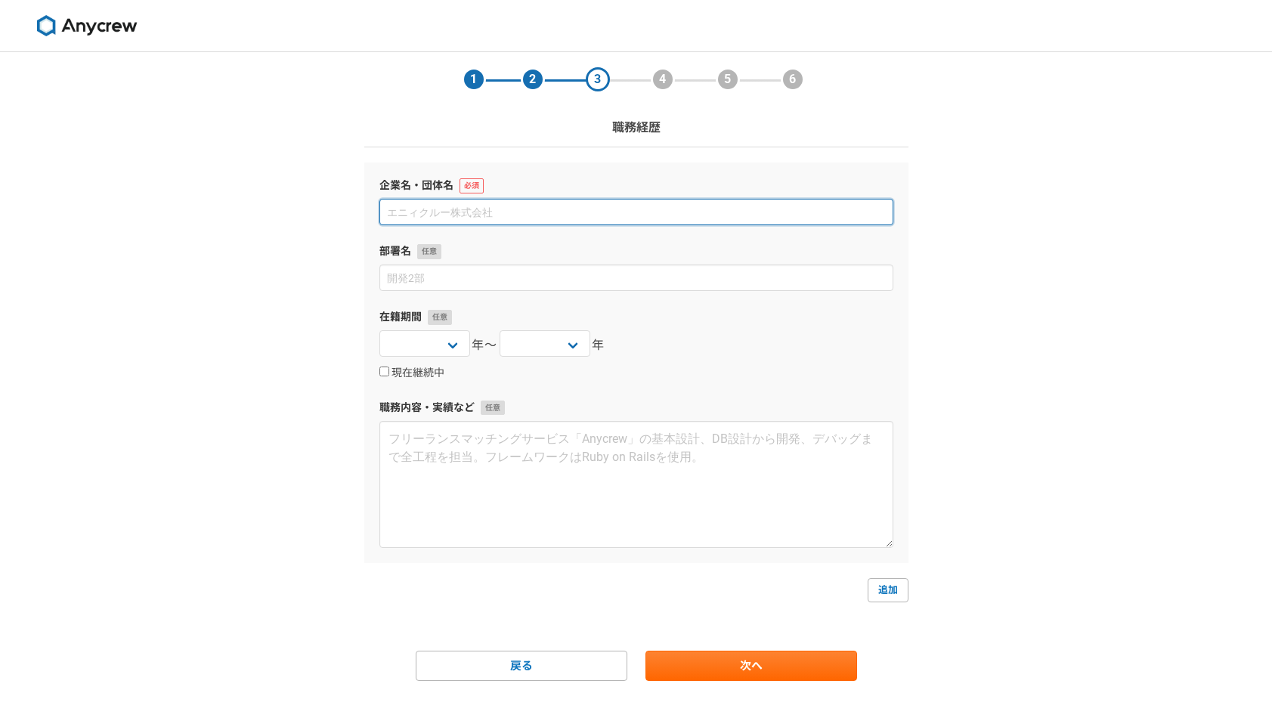
click at [525, 211] on input at bounding box center [636, 212] width 514 height 26
type input "株式会社CARTA HOLDINGS"
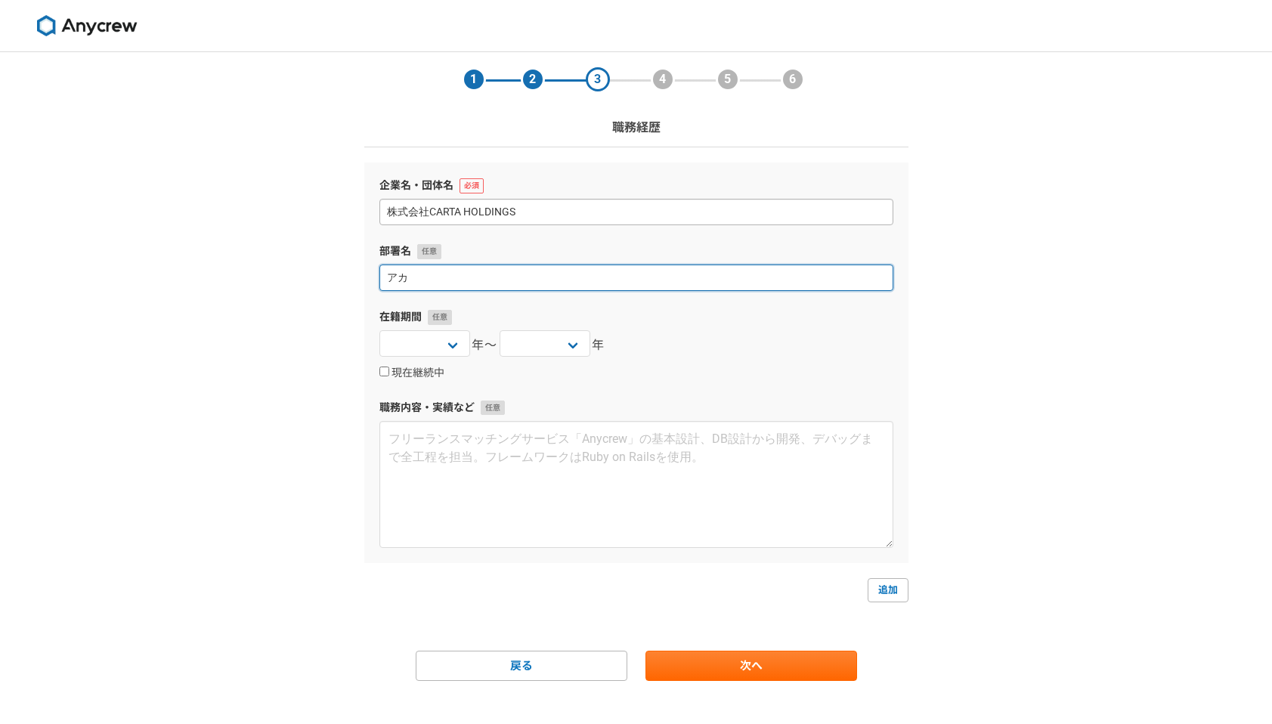
type input "ア"
type input "第一営業局アカウントプランニング２ぶ"
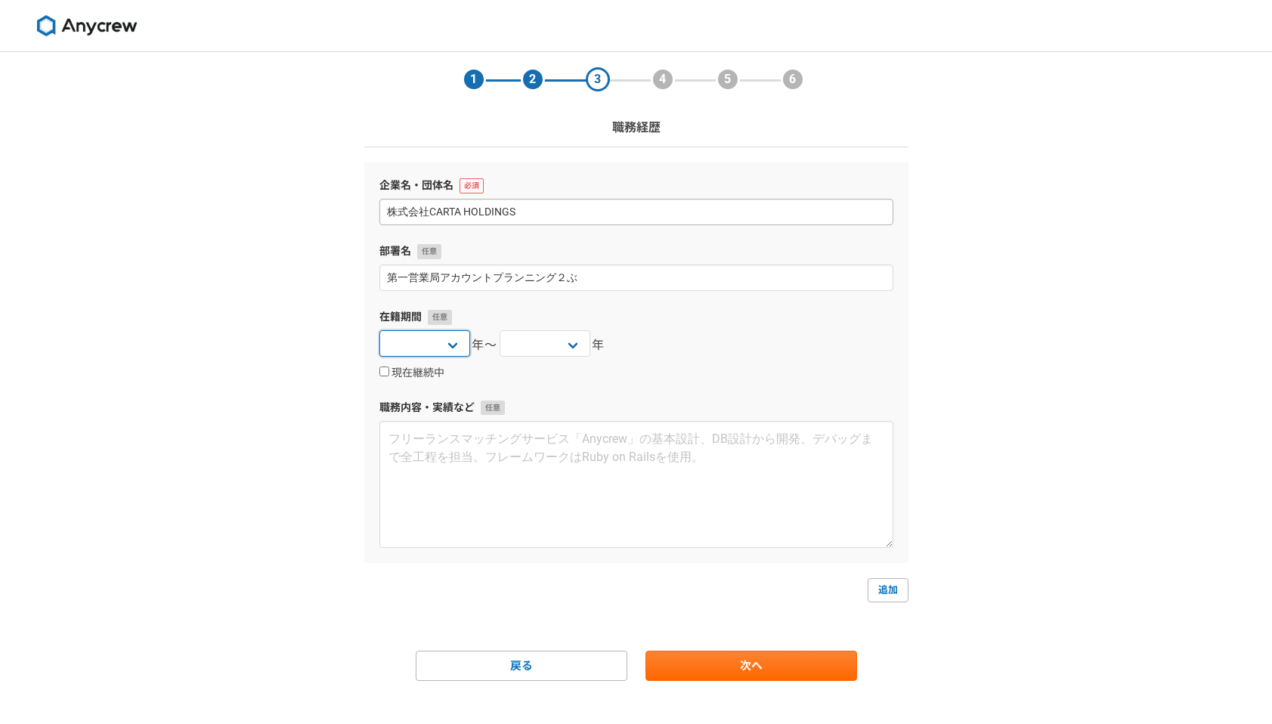
select select "[DATE]"
click at [411, 367] on label "現在継続中" at bounding box center [411, 374] width 65 height 14
click at [389, 367] on input "現在継続中" at bounding box center [384, 372] width 10 height 10
checkbox input "true"
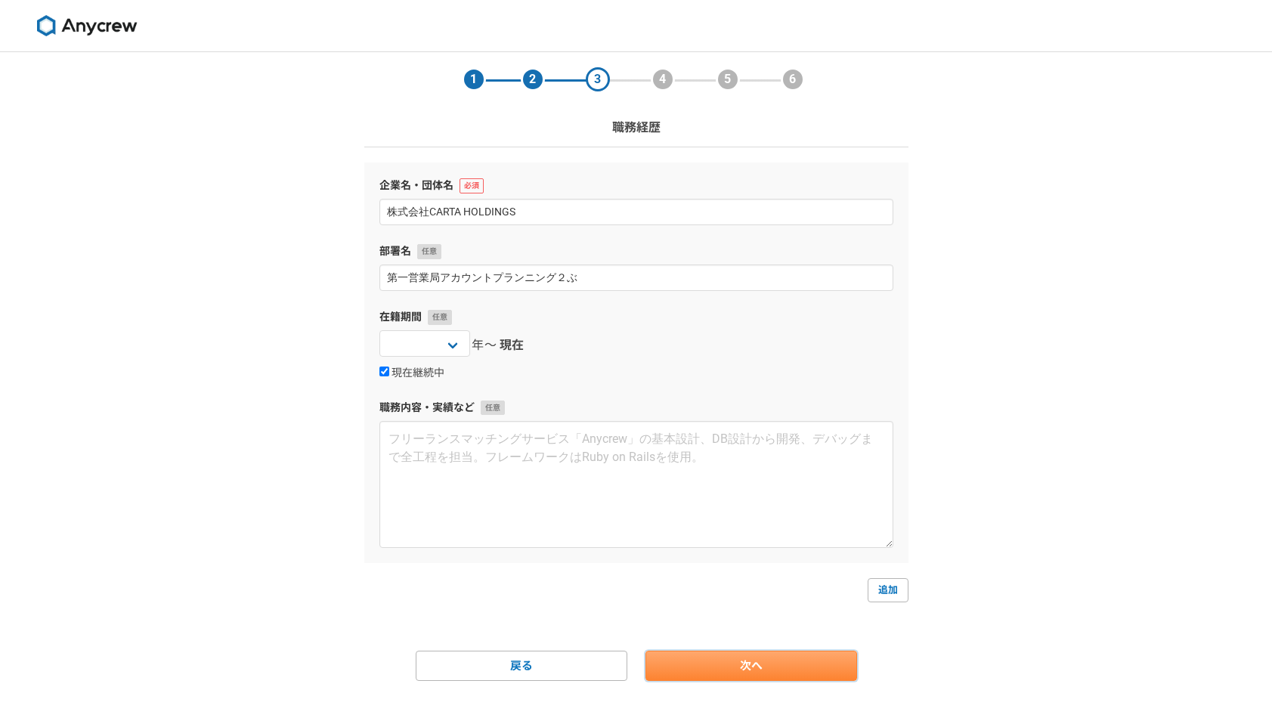
click at [676, 670] on link "次へ" at bounding box center [751, 666] width 212 height 30
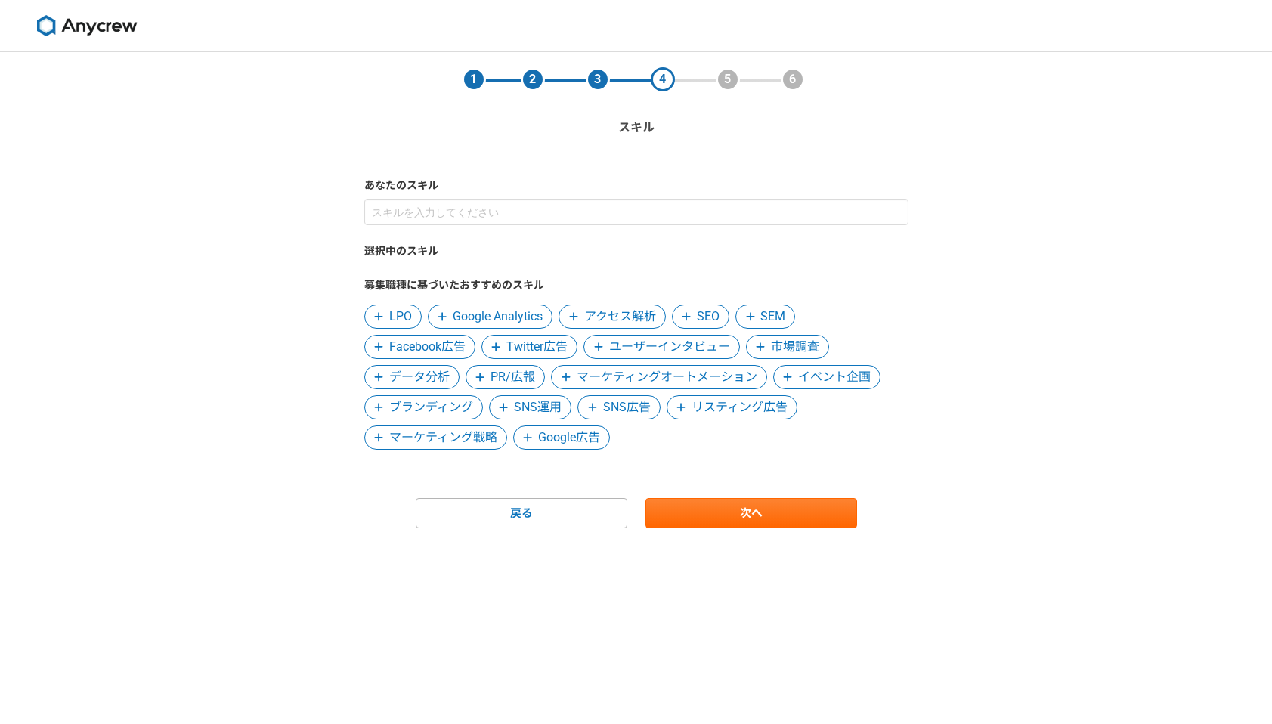
click at [385, 322] on span at bounding box center [379, 317] width 18 height 18
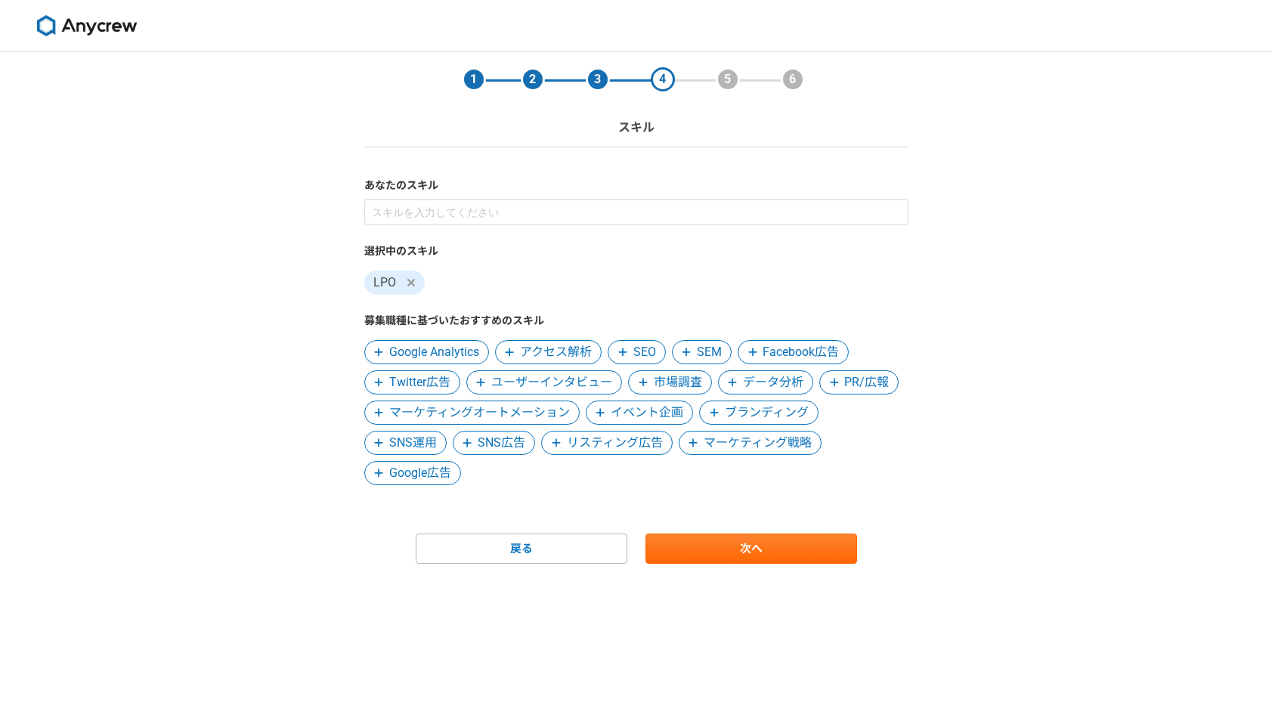
click at [459, 348] on span "Google Analytics" at bounding box center [434, 352] width 90 height 18
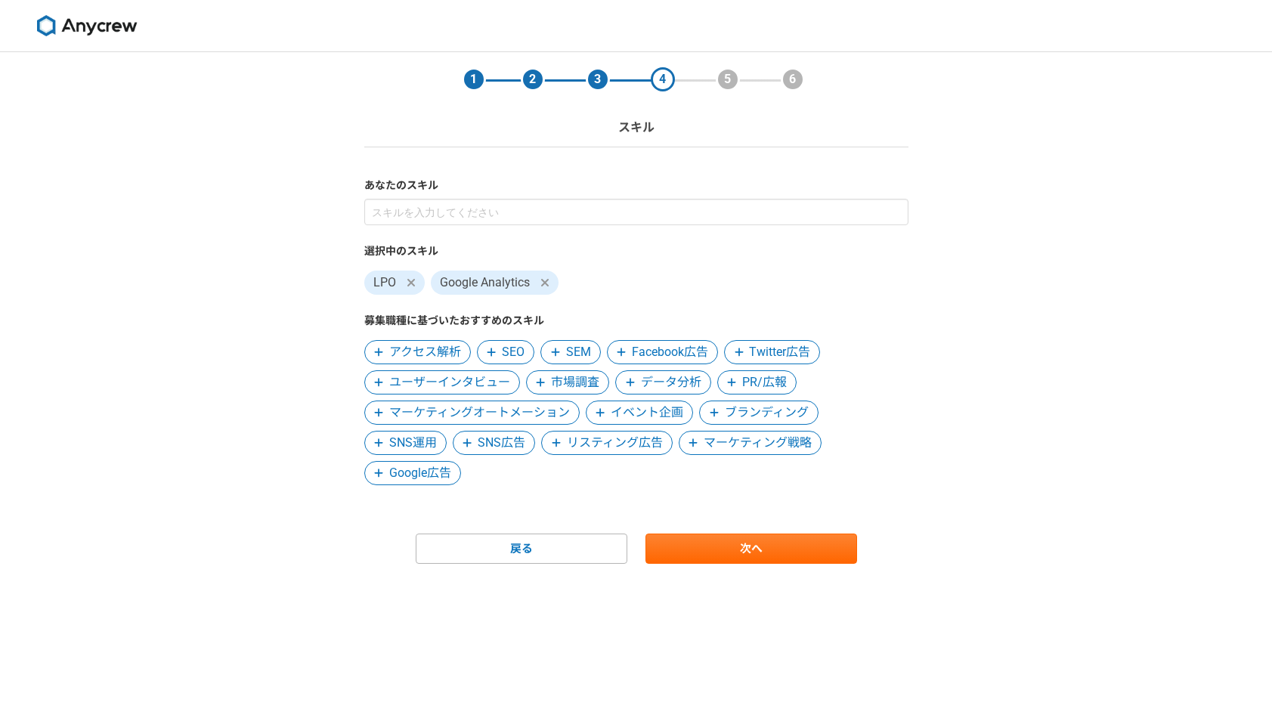
click at [459, 348] on span "アクセス解析" at bounding box center [425, 352] width 72 height 18
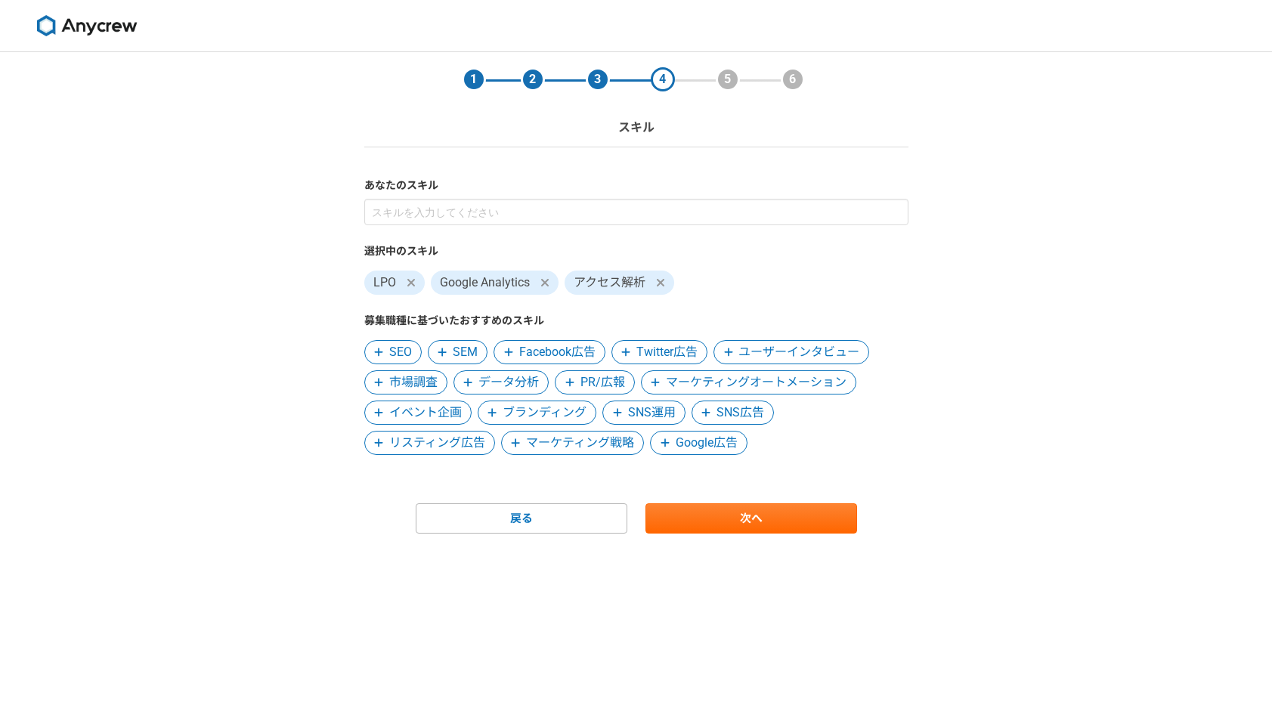
click at [407, 349] on span "SEO" at bounding box center [400, 352] width 23 height 18
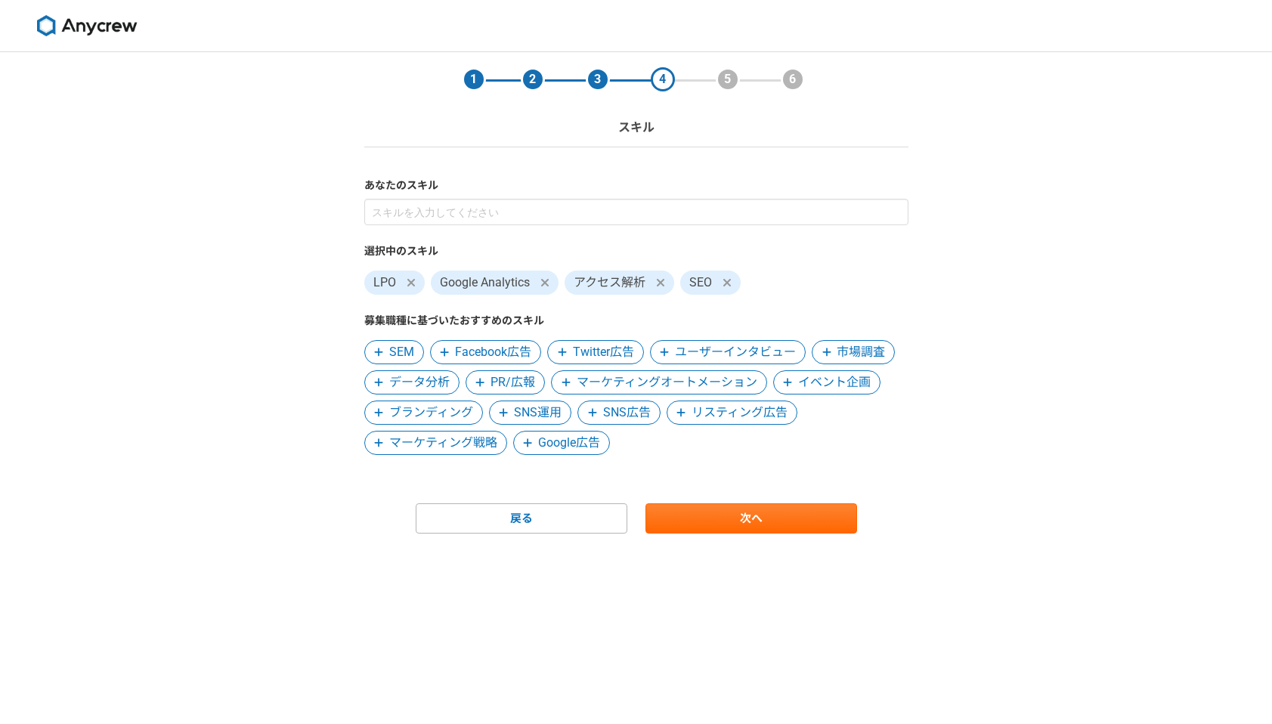
click at [396, 349] on span "SEM" at bounding box center [401, 352] width 25 height 18
click at [396, 349] on span "Facebook広告" at bounding box center [427, 352] width 76 height 18
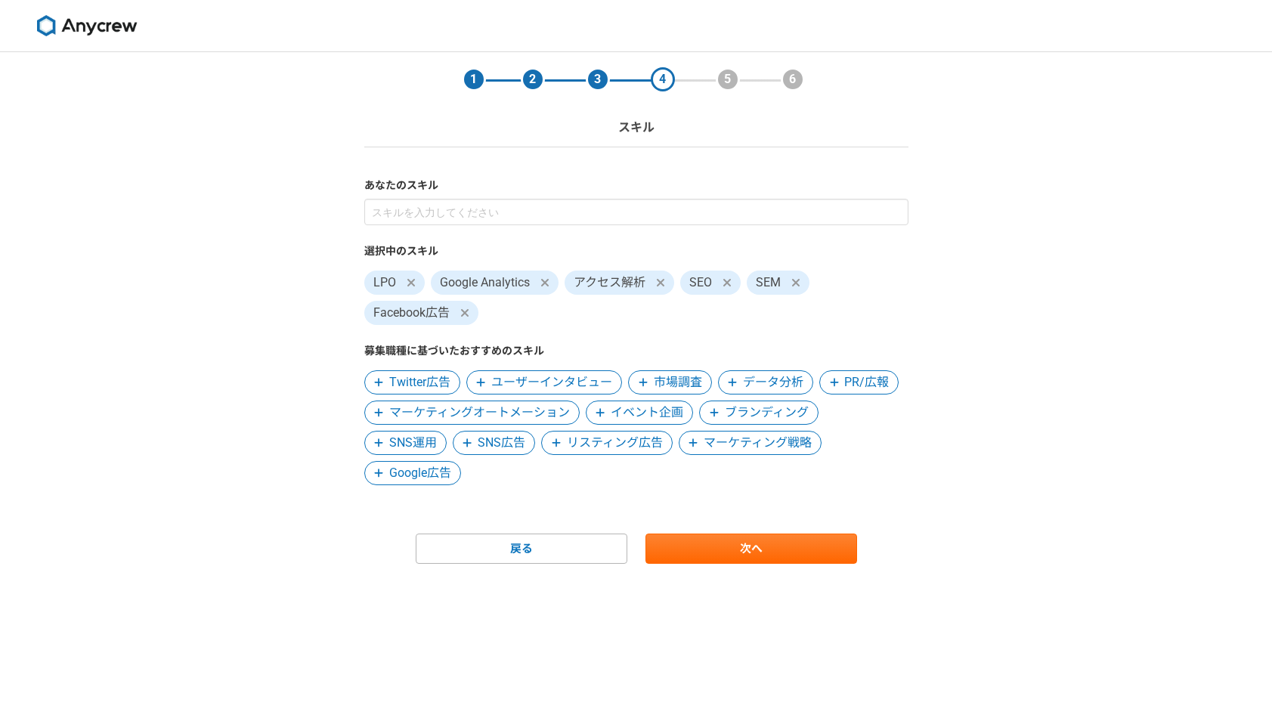
click at [393, 379] on span "Twitter広告" at bounding box center [419, 382] width 61 height 18
click at [558, 384] on span "市場調査" at bounding box center [575, 382] width 48 height 18
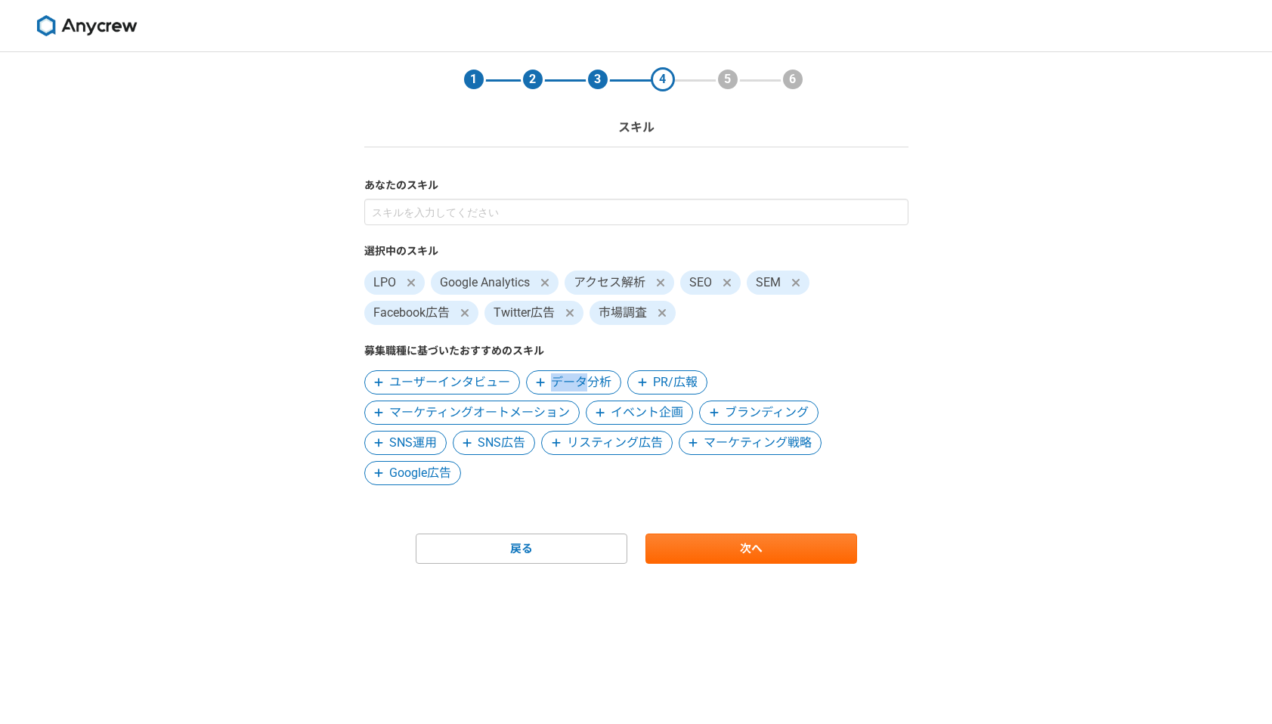
click at [558, 384] on span "データ分析" at bounding box center [581, 382] width 60 height 18
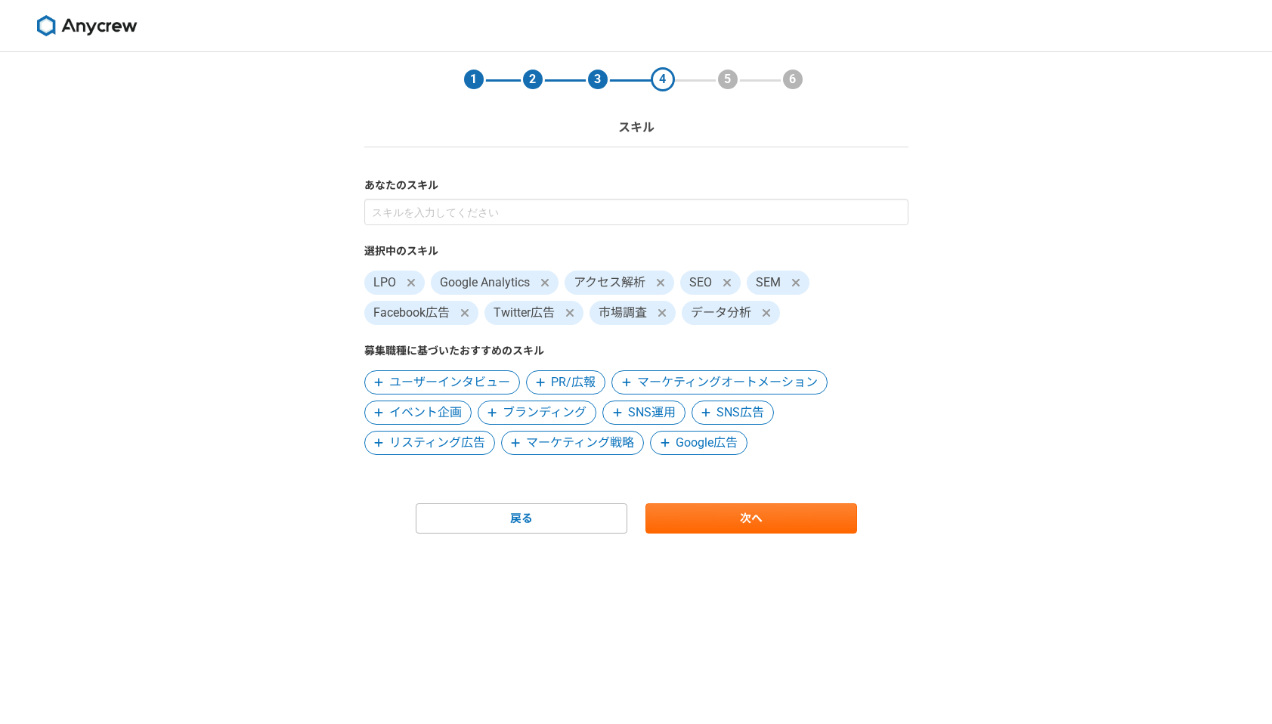
click at [558, 384] on span "PR/広報" at bounding box center [573, 382] width 45 height 18
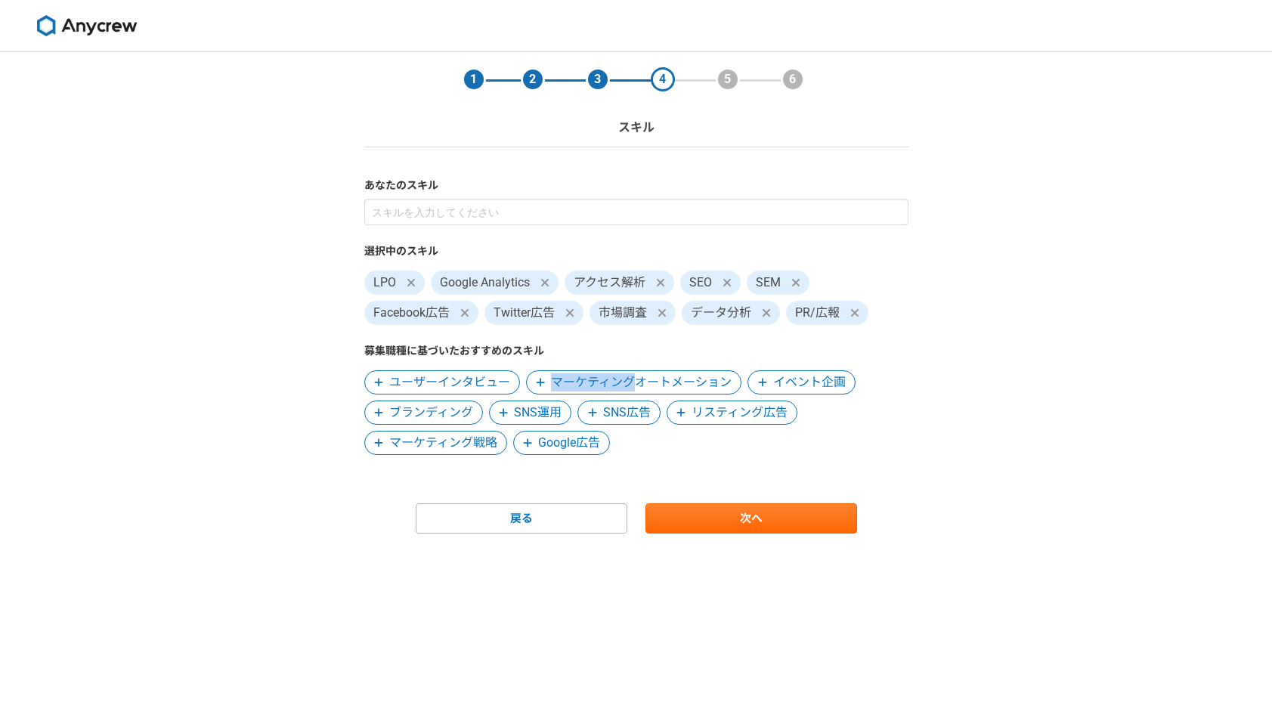
click at [558, 384] on span "マーケティングオートメーション" at bounding box center [641, 382] width 181 height 18
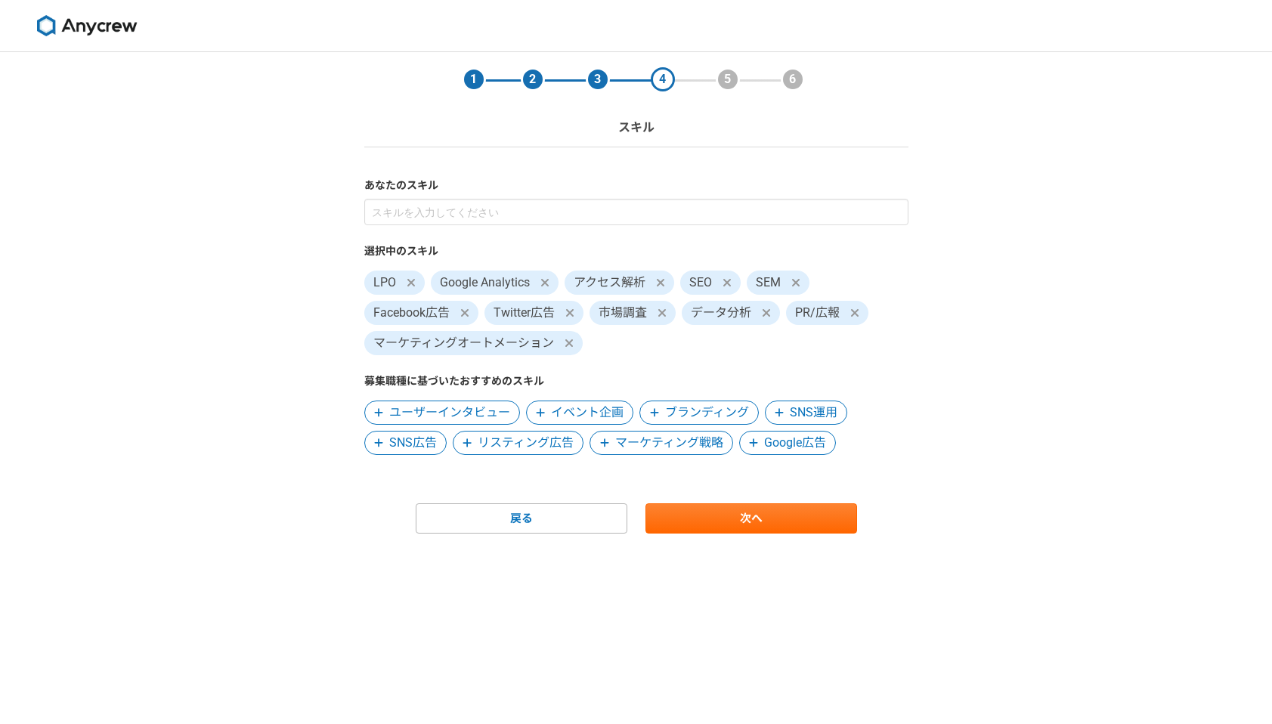
click at [700, 416] on span "ブランディング" at bounding box center [707, 413] width 84 height 18
click at [700, 416] on span "SNS運用" at bounding box center [689, 413] width 48 height 18
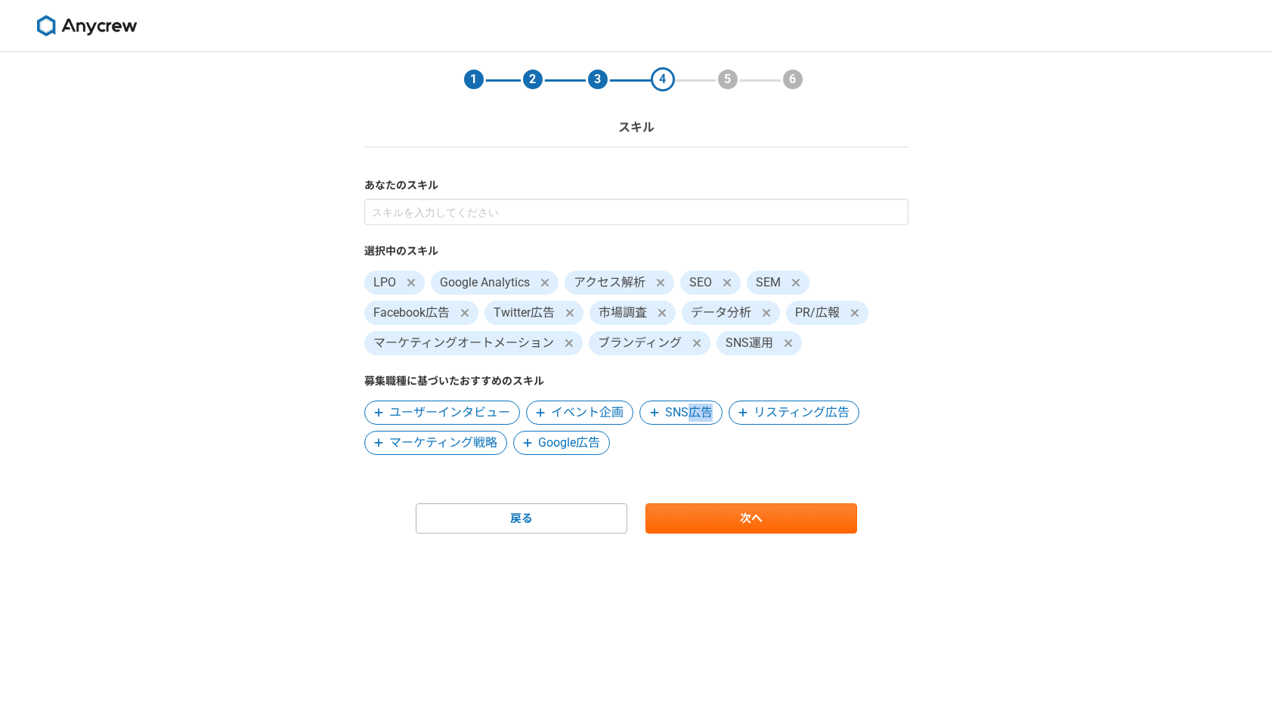
click at [700, 416] on span "SNS広告" at bounding box center [689, 413] width 48 height 18
click at [700, 416] on span "リスティング広告" at bounding box center [713, 413] width 96 height 18
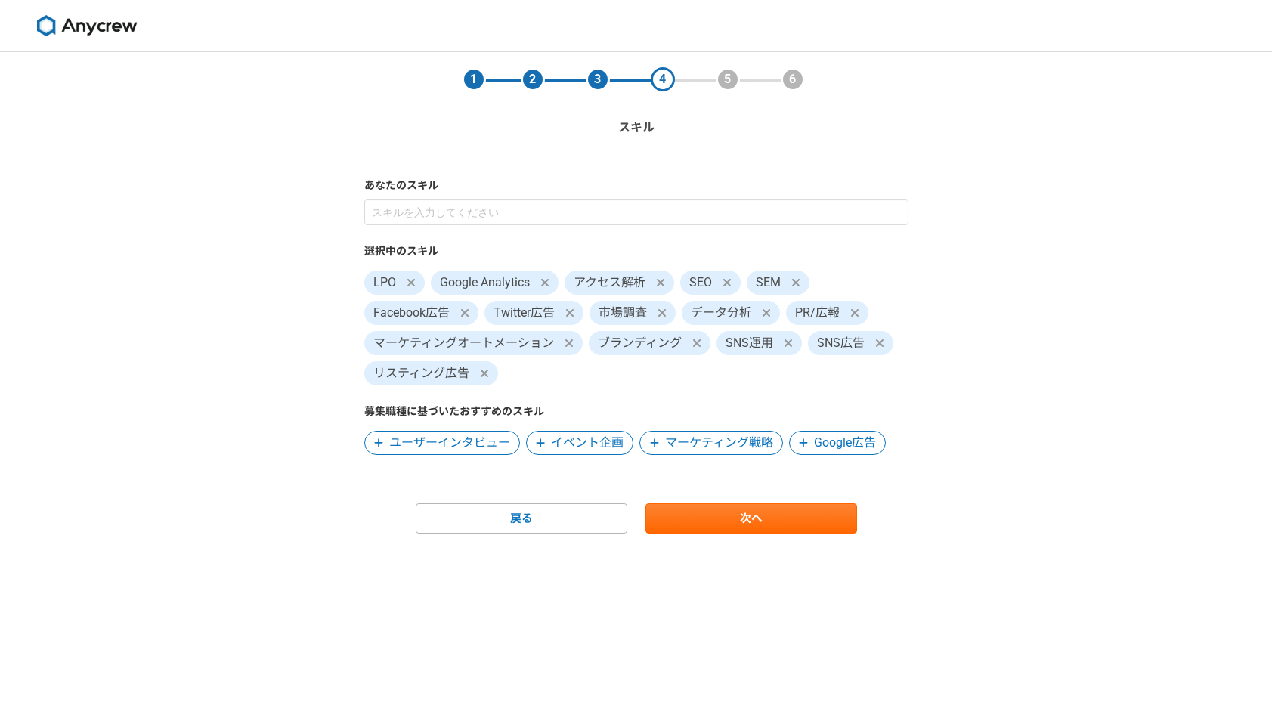
click at [724, 446] on span "マーケティング戦略" at bounding box center [719, 443] width 108 height 18
click at [718, 449] on span "Google広告" at bounding box center [696, 443] width 62 height 18
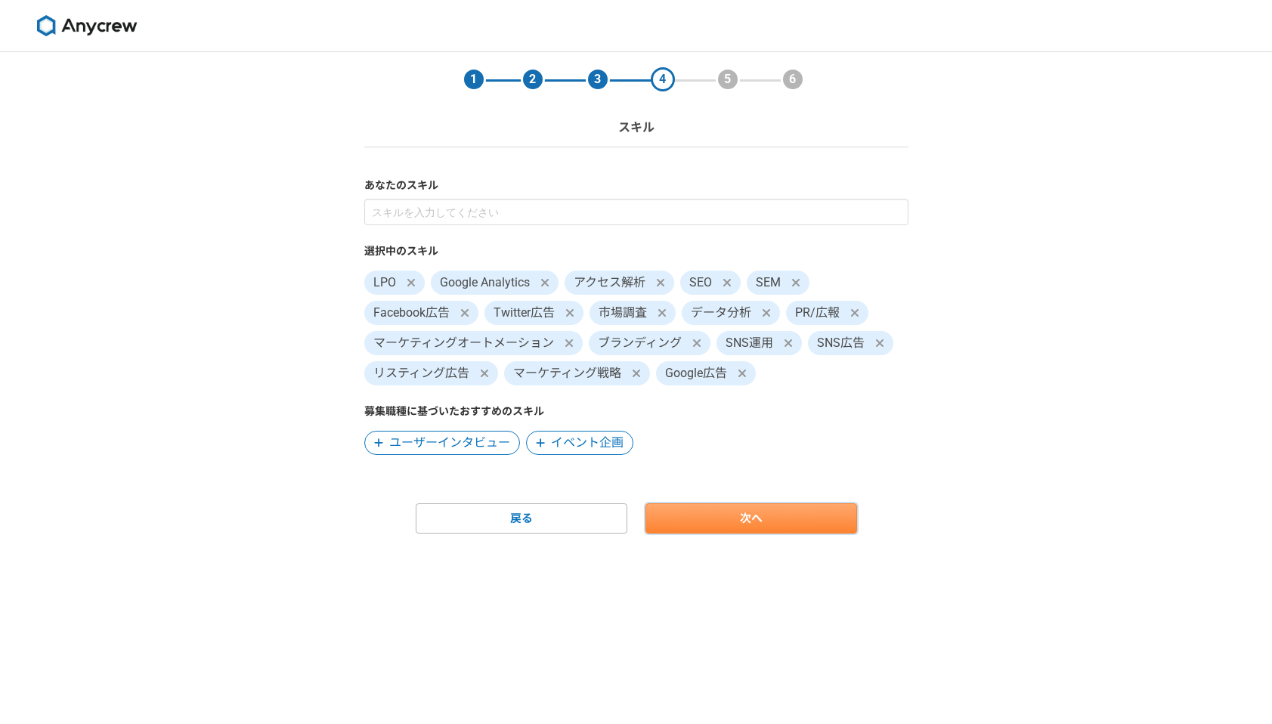
click at [732, 520] on link "次へ" at bounding box center [751, 518] width 212 height 30
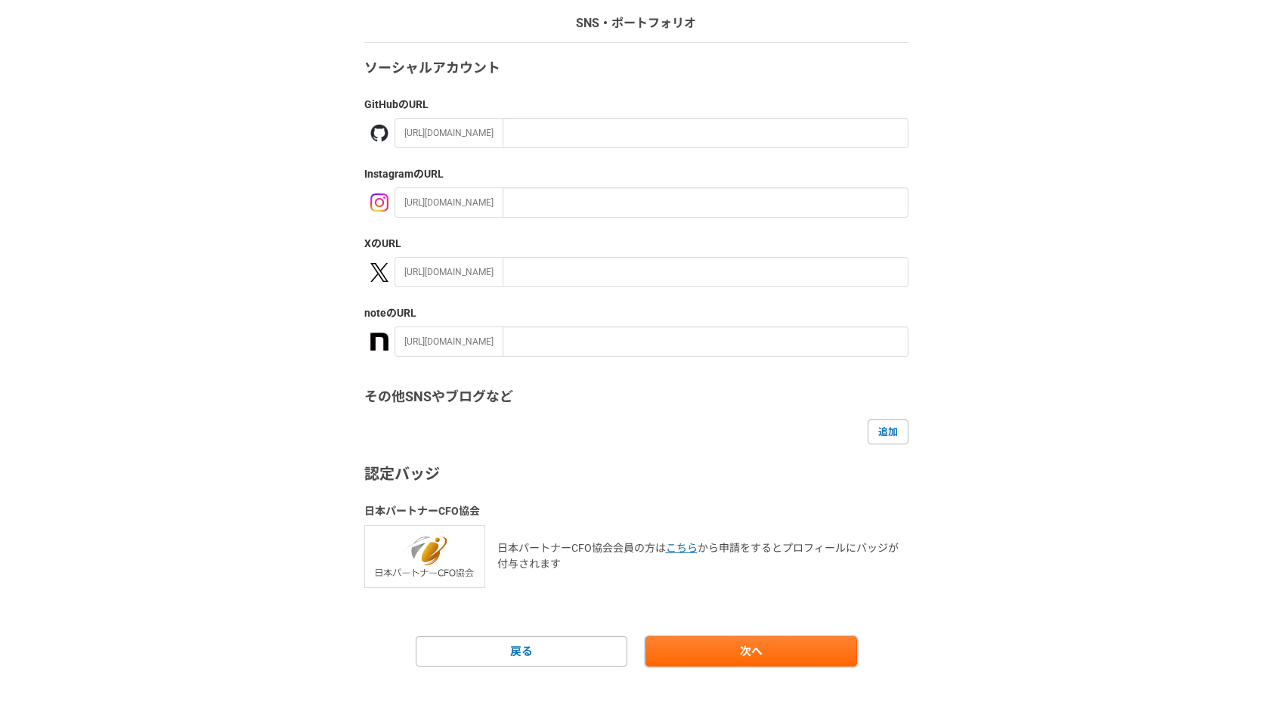
scroll to position [107, 0]
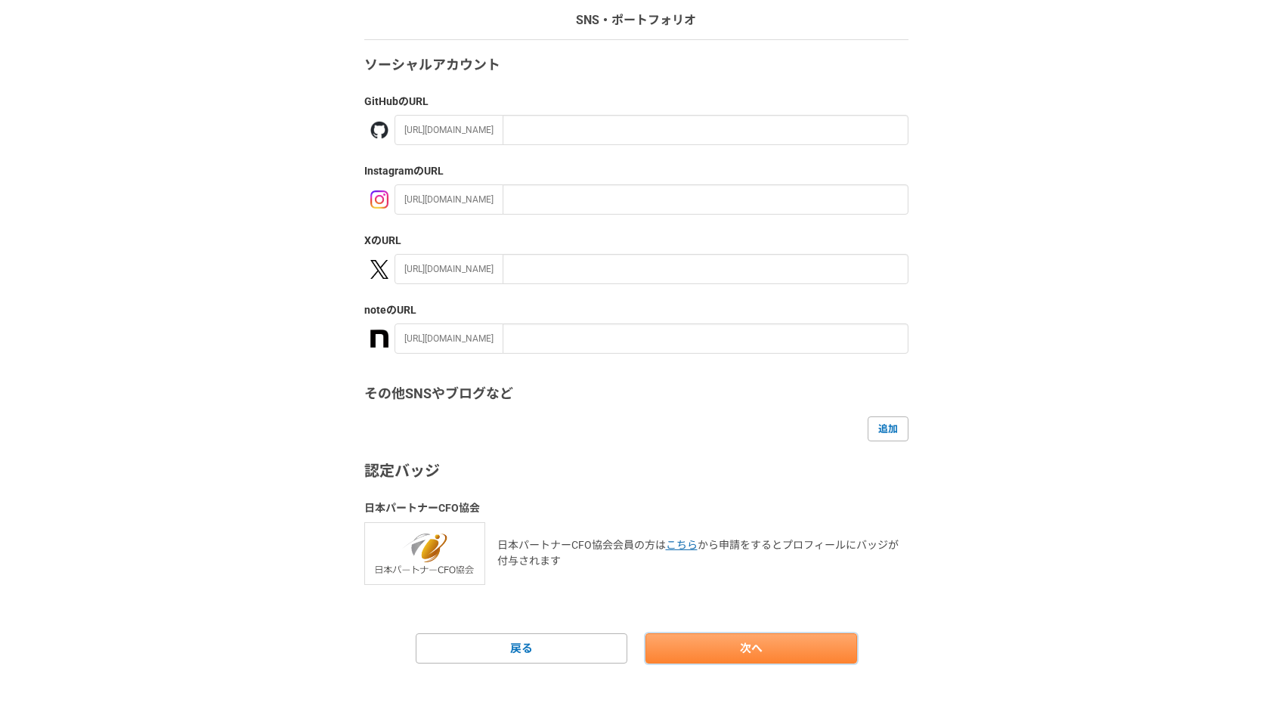
click at [771, 648] on link "次へ" at bounding box center [751, 648] width 212 height 30
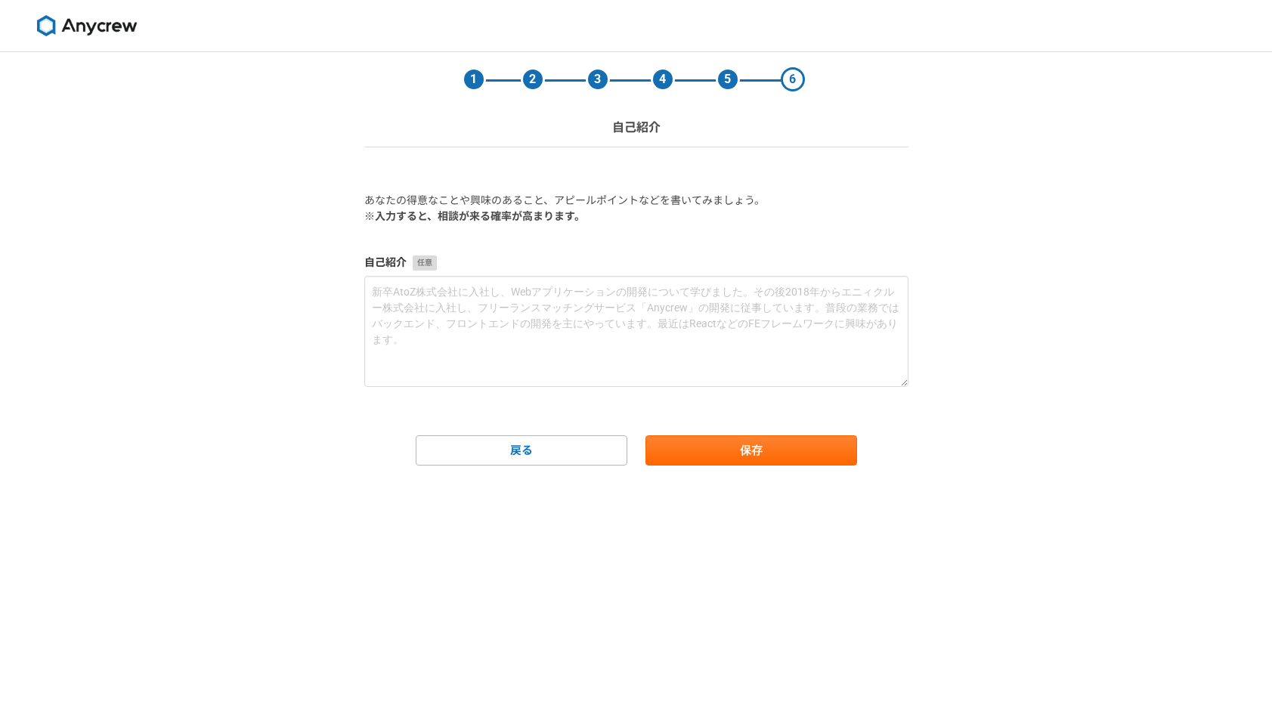
scroll to position [0, 0]
click at [715, 457] on button "保存" at bounding box center [751, 450] width 212 height 30
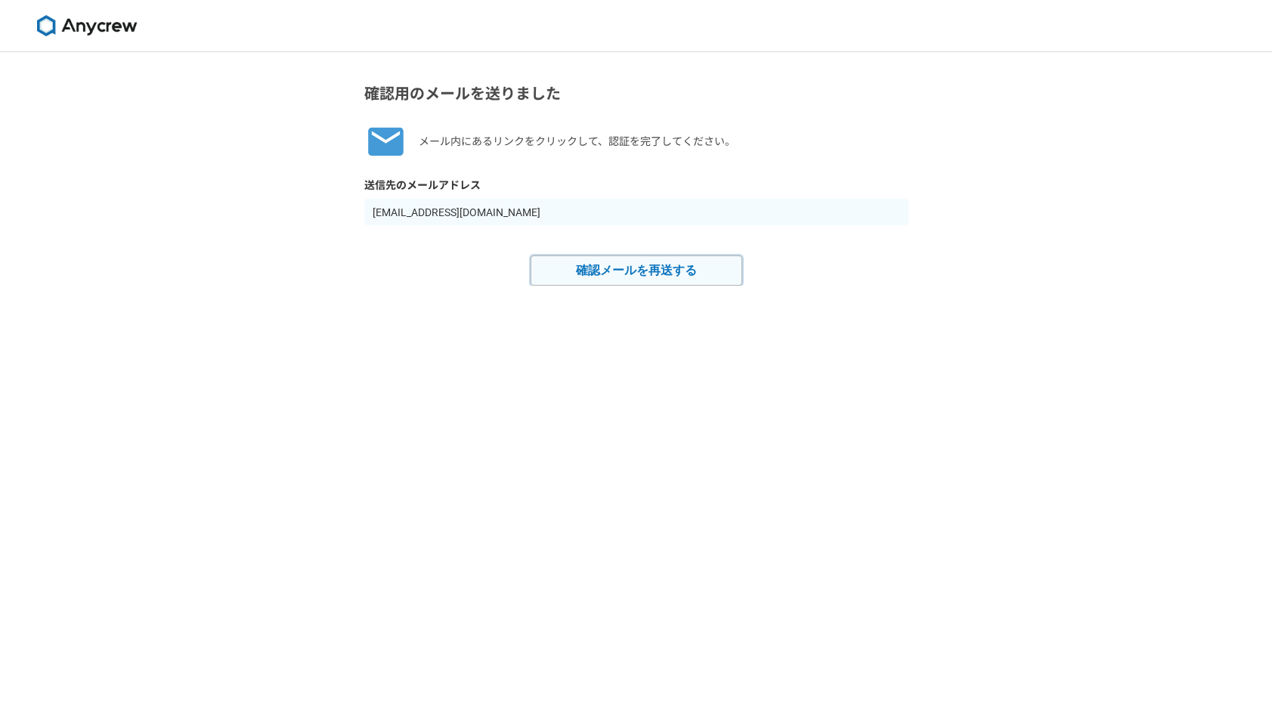
click at [671, 275] on button "確認メールを再送する" at bounding box center [637, 270] width 212 height 30
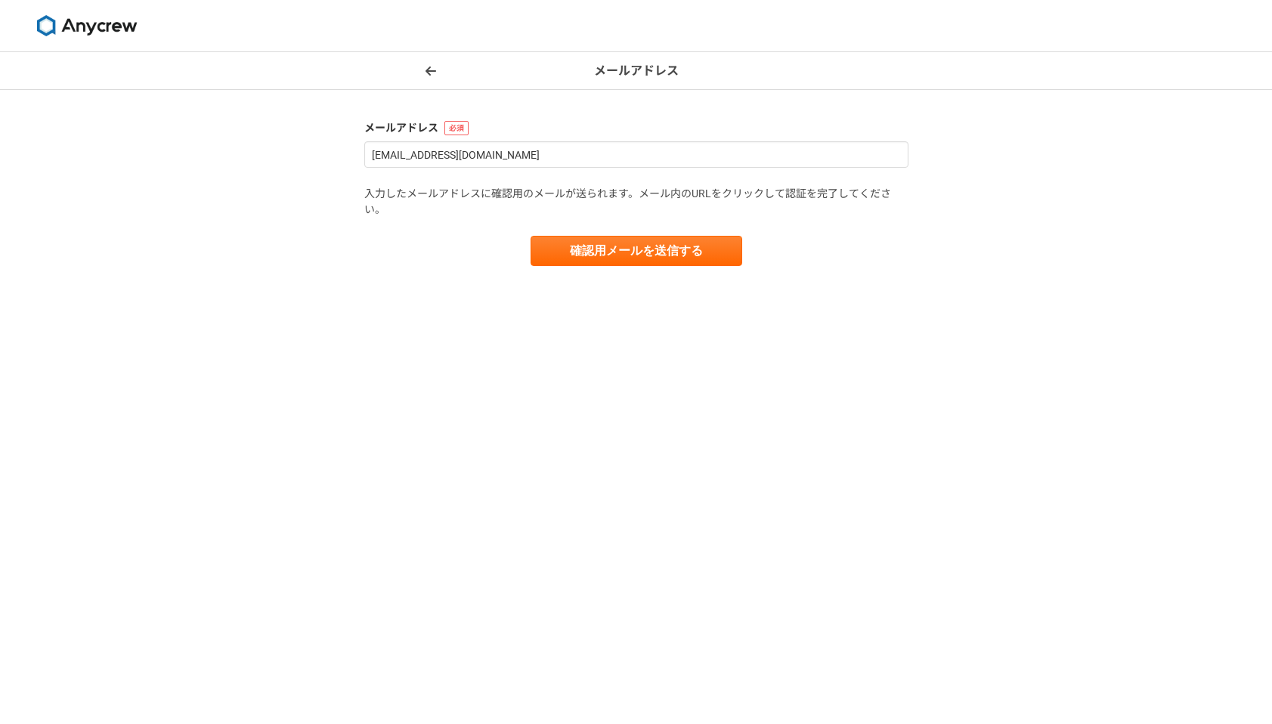
click at [671, 275] on div "メールアドレス メールアドレス kyoichiro.takeda@gmail.com 入力したメールアドレスに確認用のメールが送られます。メール内のURLをク…" at bounding box center [636, 388] width 1272 height 672
click at [623, 265] on button "確認用メールを送信する" at bounding box center [637, 251] width 212 height 30
click at [432, 70] on icon at bounding box center [430, 70] width 11 height 9
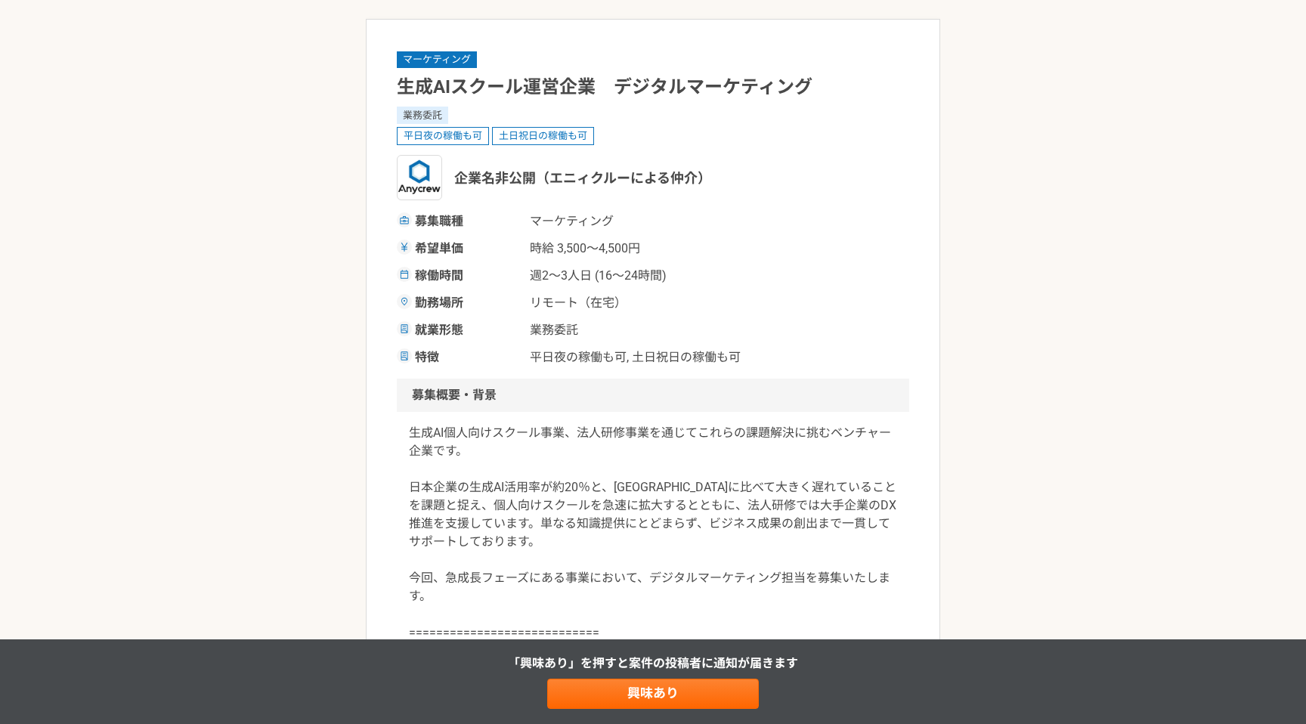
scroll to position [171, 0]
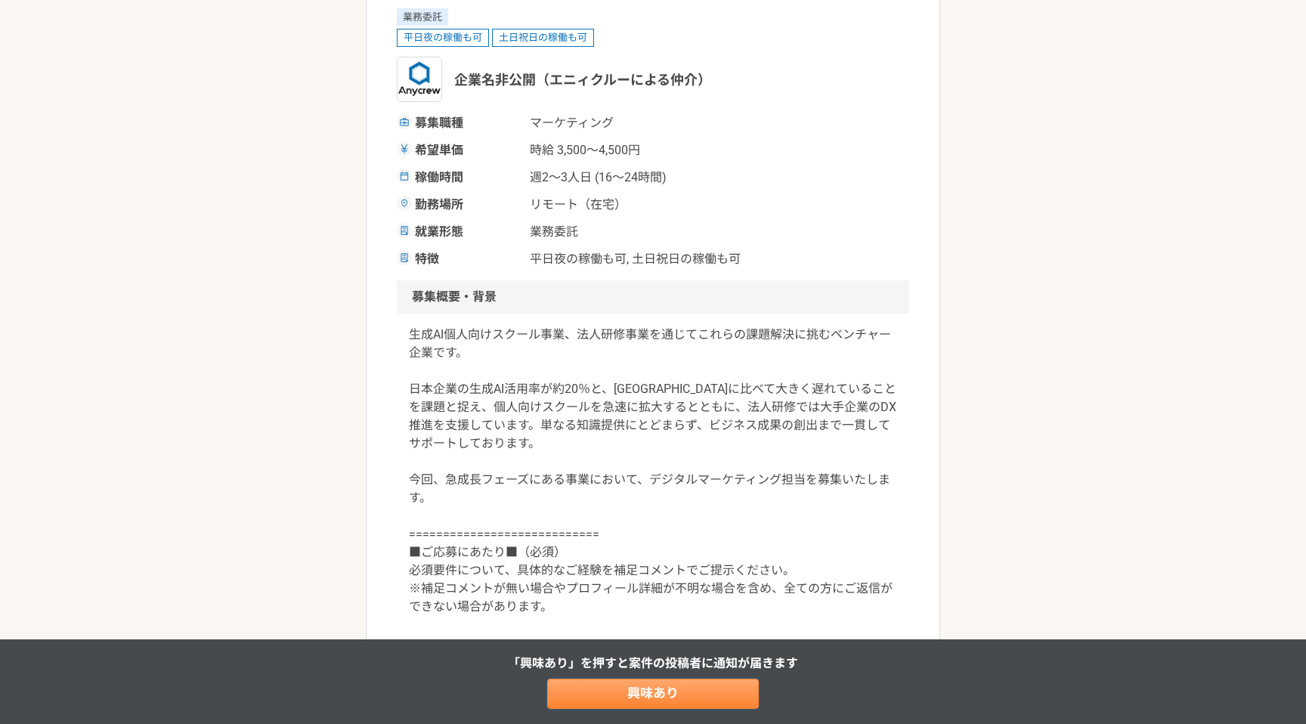
click at [701, 692] on link "興味あり" at bounding box center [653, 694] width 212 height 30
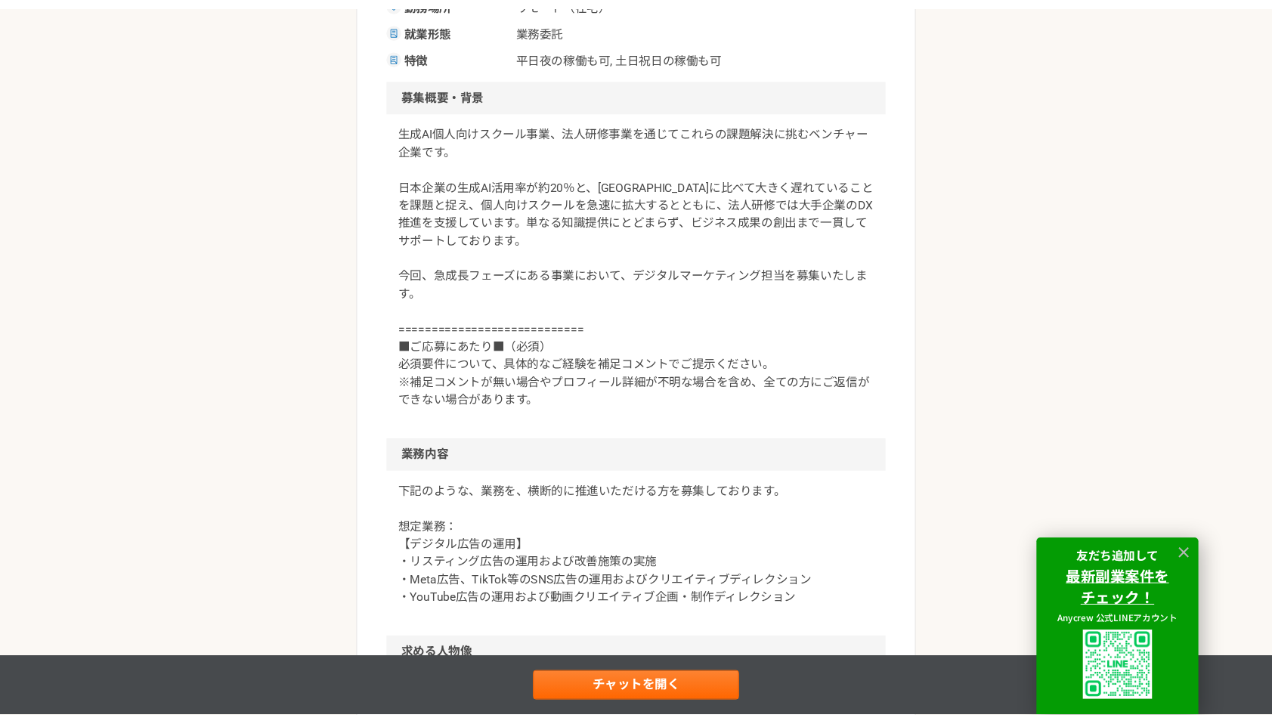
scroll to position [378, 0]
